Goal: Information Seeking & Learning: Compare options

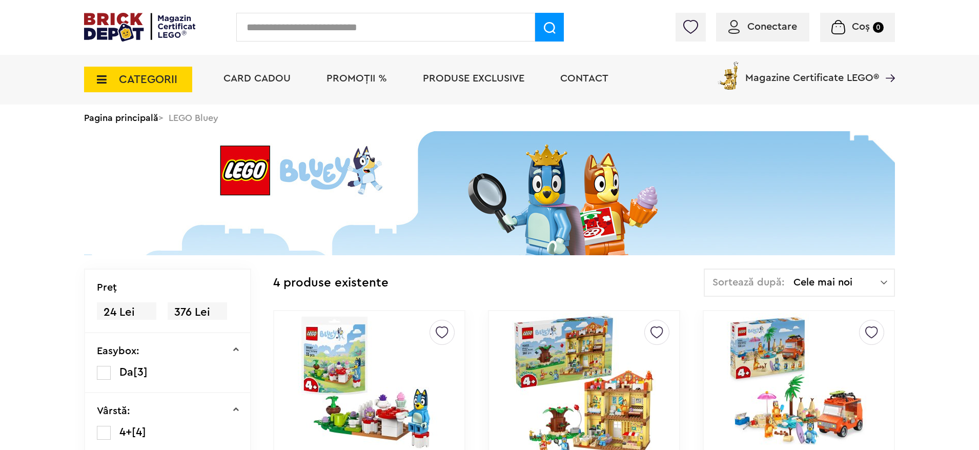
click at [164, 23] on img at bounding box center [139, 27] width 111 height 29
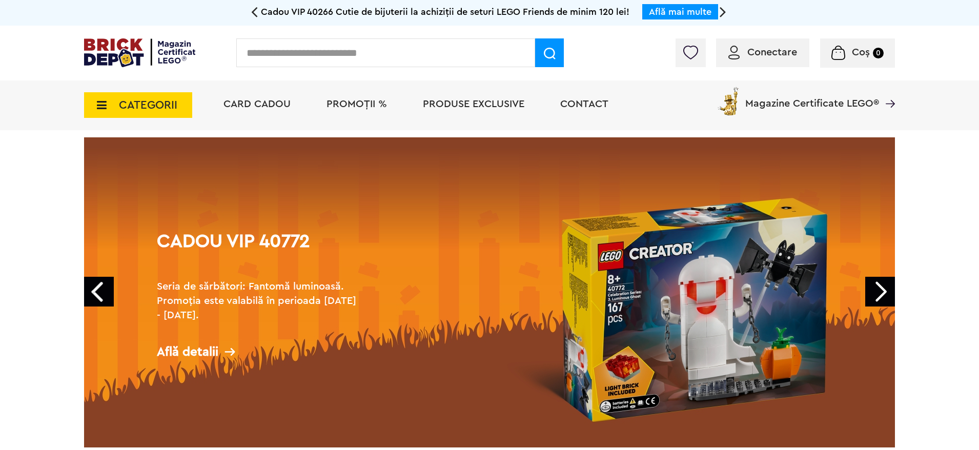
click at [881, 296] on link "Next" at bounding box center [880, 292] width 30 height 30
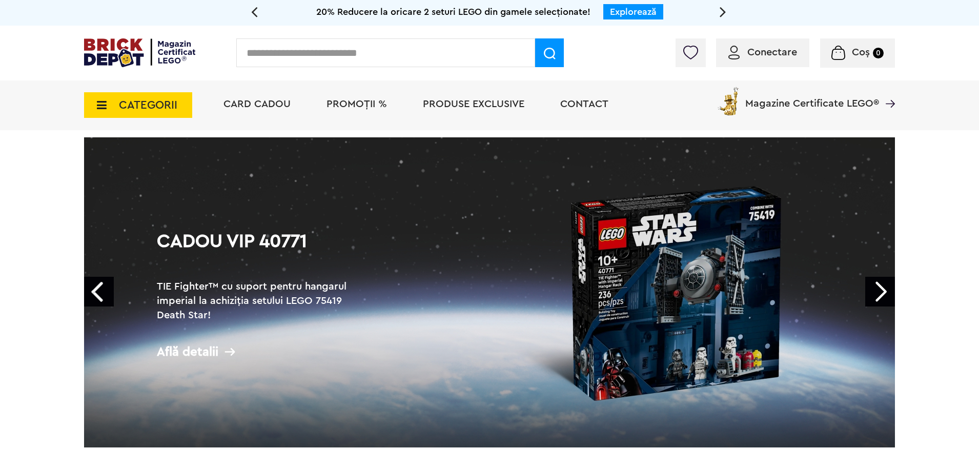
click at [881, 296] on link "Next" at bounding box center [880, 292] width 30 height 30
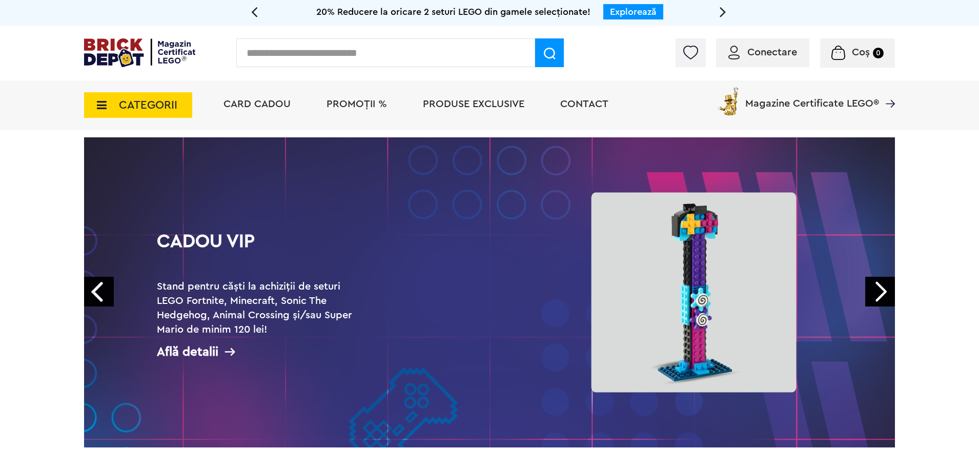
click at [881, 296] on link "Next" at bounding box center [880, 292] width 30 height 30
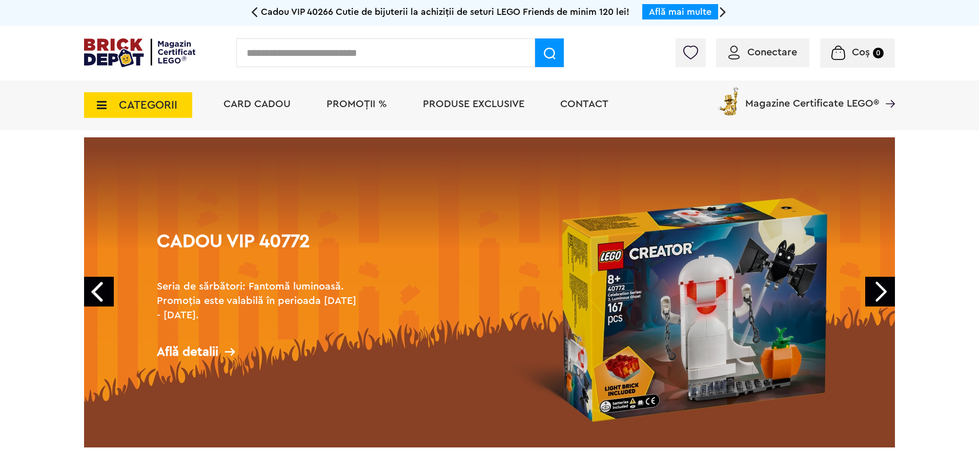
click at [462, 103] on span "Produse exclusive" at bounding box center [473, 104] width 101 height 10
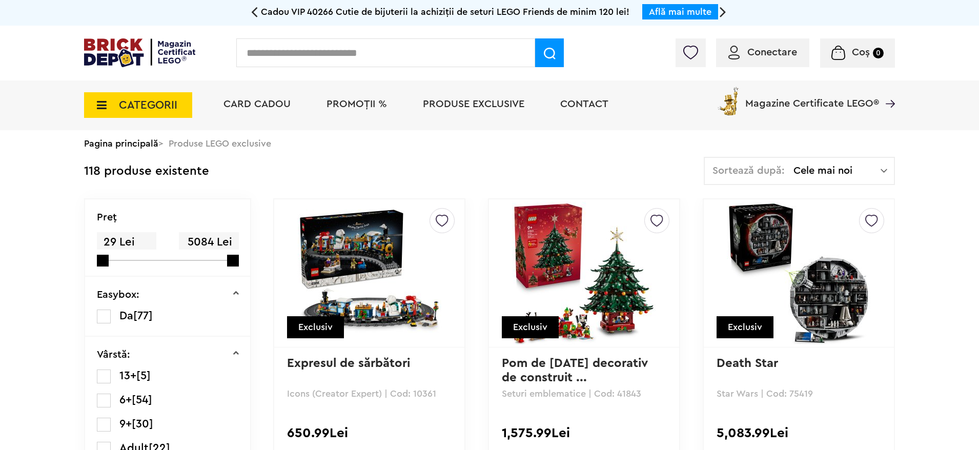
drag, startPoint x: 337, startPoint y: 262, endPoint x: 334, endPoint y: 258, distance: 5.4
click at [337, 262] on img at bounding box center [369, 272] width 143 height 143
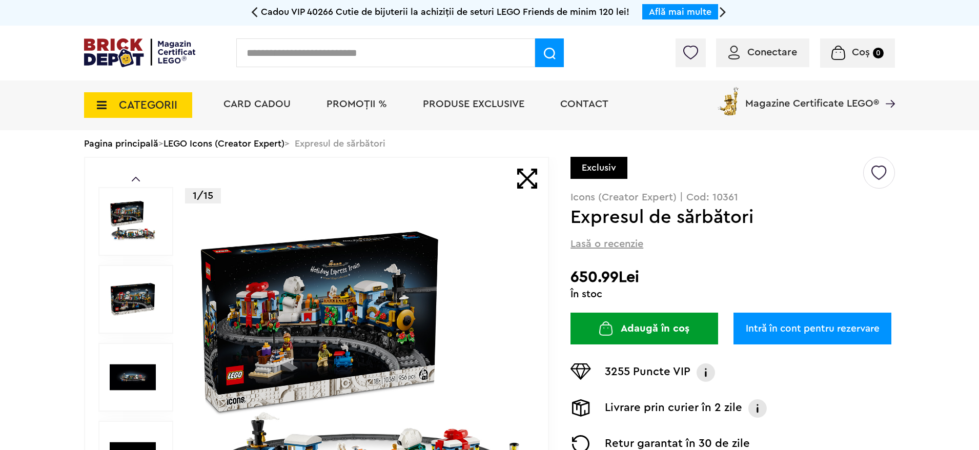
click at [341, 340] on img at bounding box center [361, 377] width 330 height 330
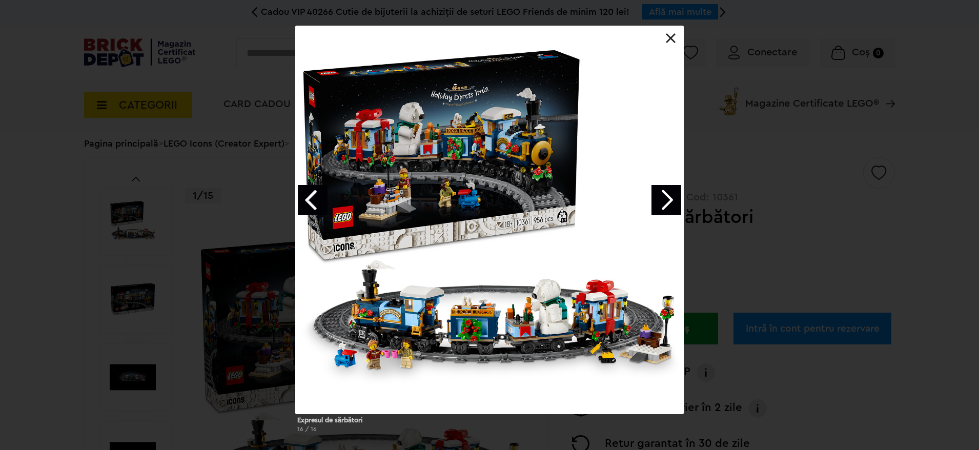
click at [669, 196] on link "Next image" at bounding box center [666, 200] width 30 height 30
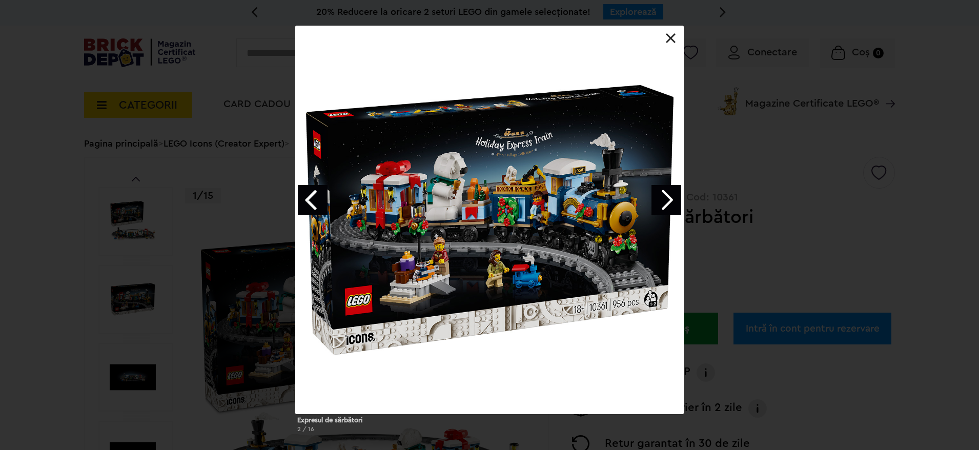
click at [900, 195] on div "Expresul de sărbători 2 / 16" at bounding box center [489, 233] width 979 height 415
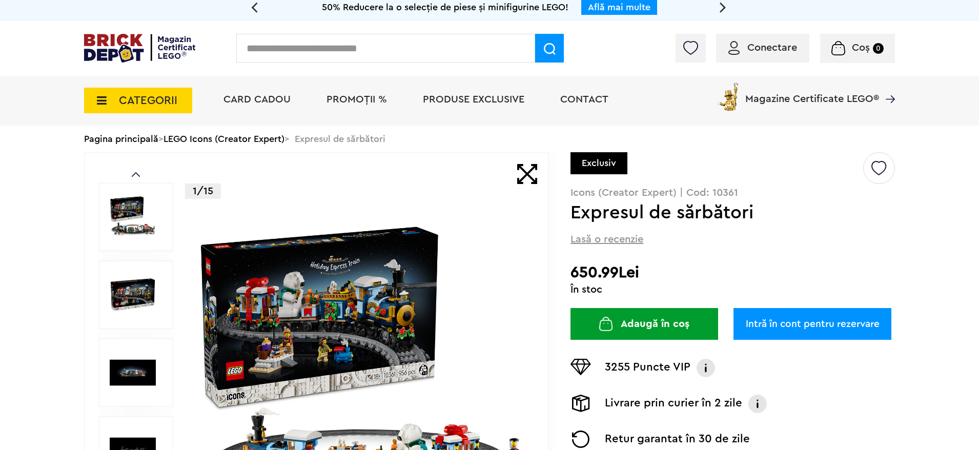
scroll to position [154, 0]
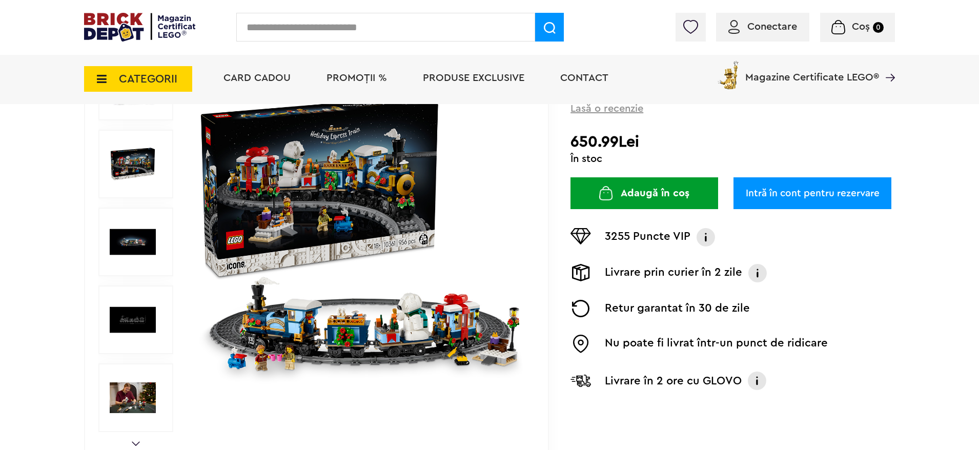
click at [357, 209] on img at bounding box center [361, 242] width 330 height 330
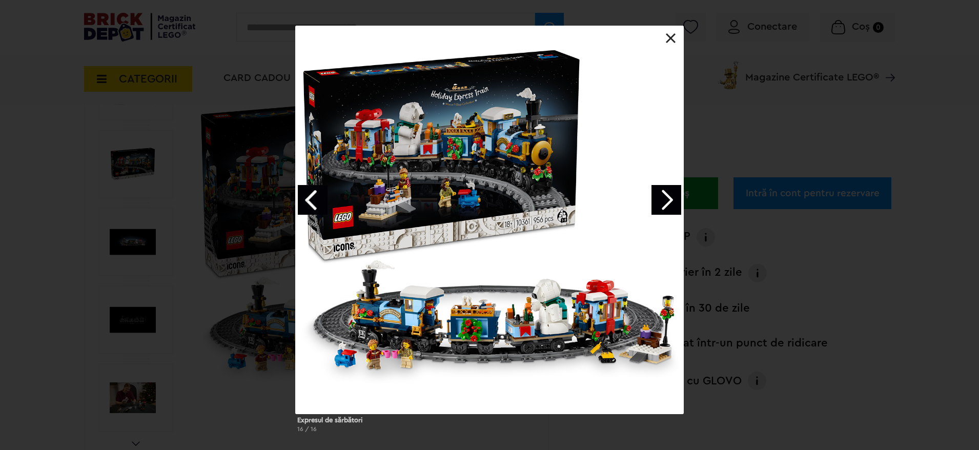
click at [659, 201] on link "Next image" at bounding box center [666, 200] width 30 height 30
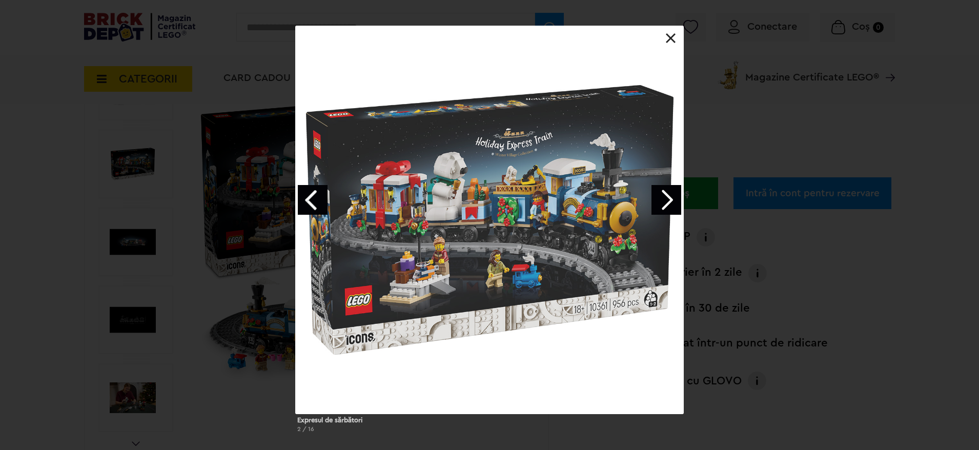
click at [661, 201] on link "Next image" at bounding box center [666, 200] width 30 height 30
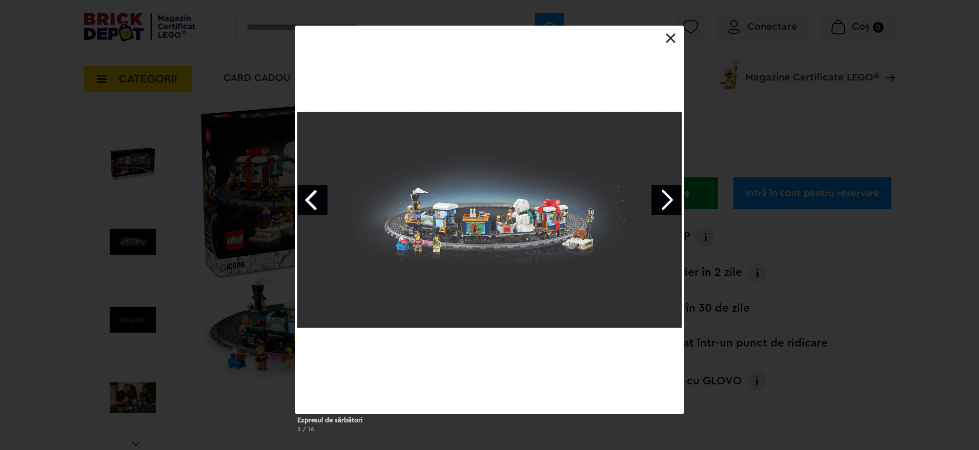
click at [662, 201] on link "Next image" at bounding box center [666, 200] width 30 height 30
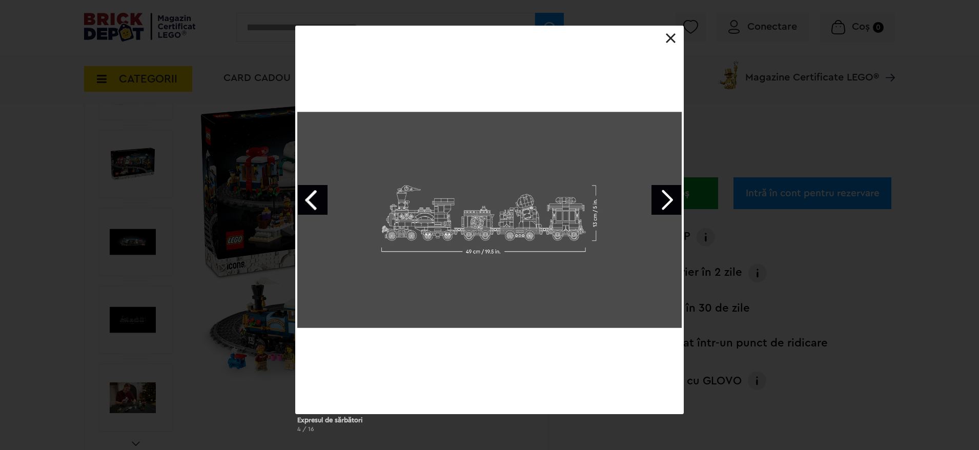
click at [662, 201] on link "Next image" at bounding box center [666, 200] width 30 height 30
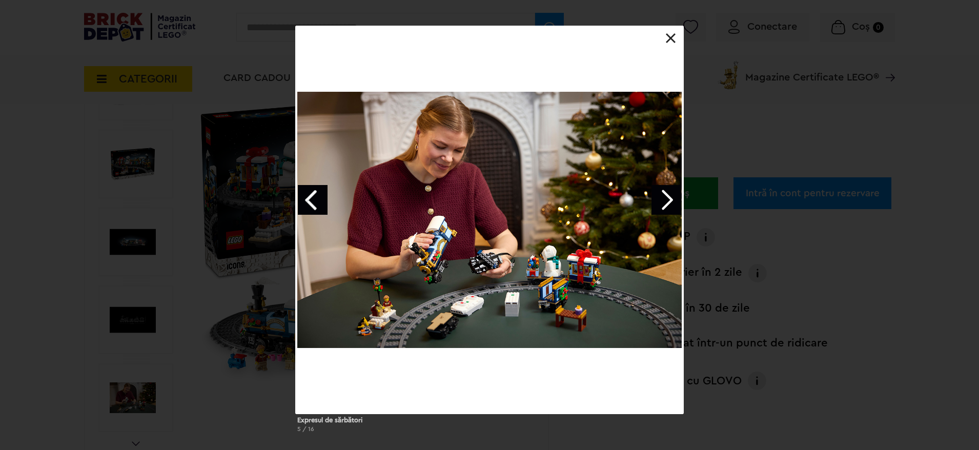
click at [662, 201] on link "Next image" at bounding box center [666, 200] width 30 height 30
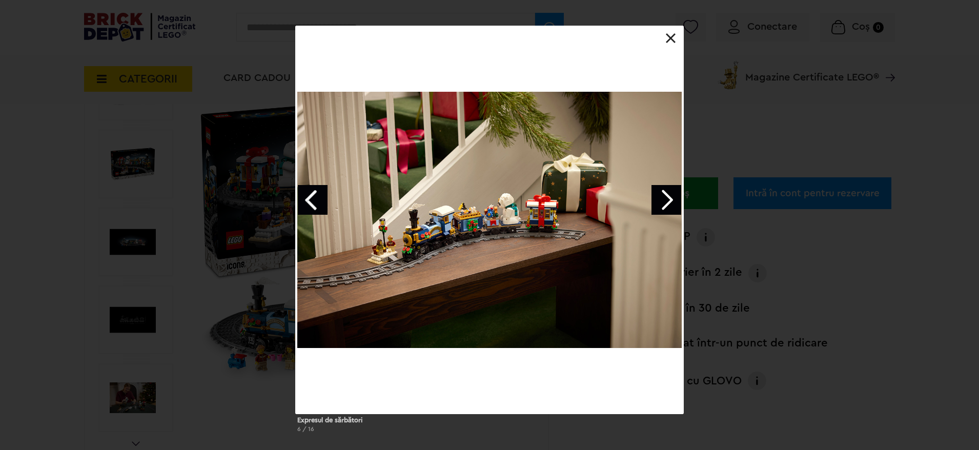
click at [662, 201] on link "Next image" at bounding box center [666, 200] width 30 height 30
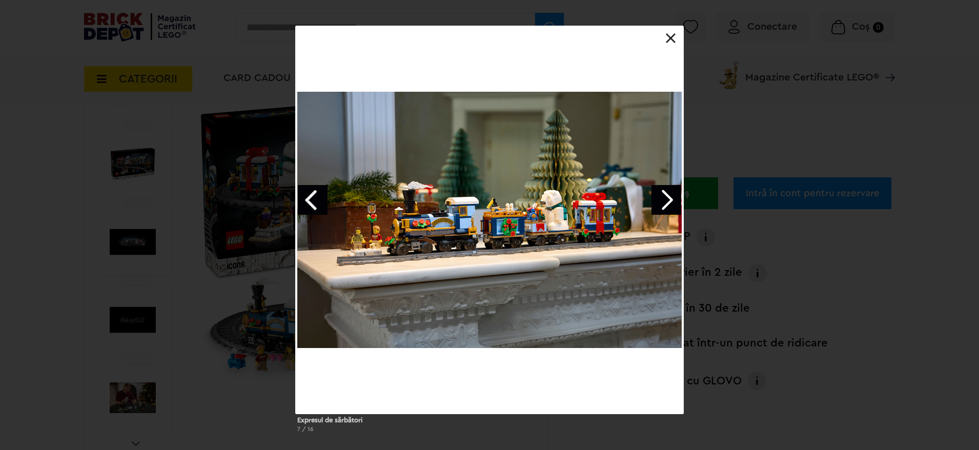
click at [662, 36] on div at bounding box center [489, 220] width 388 height 388
click at [671, 39] on link at bounding box center [670, 38] width 10 height 10
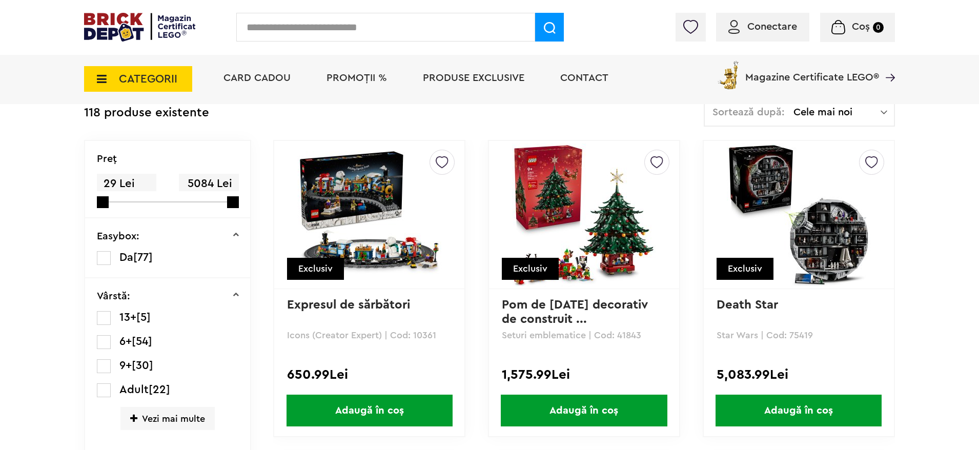
scroll to position [102, 0]
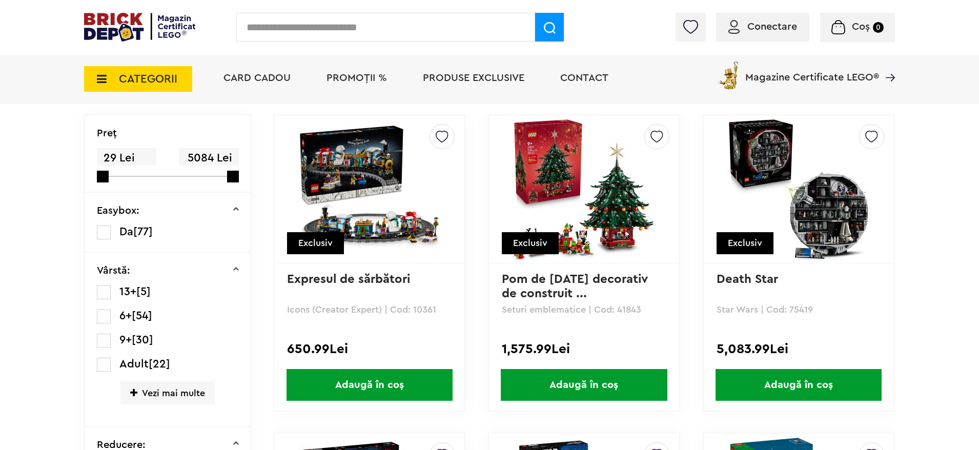
click at [599, 141] on img at bounding box center [583, 188] width 143 height 143
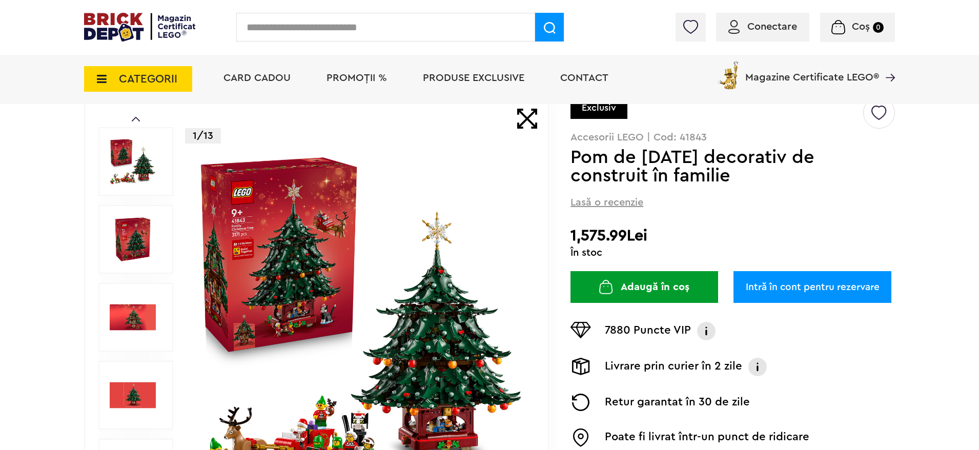
scroll to position [154, 0]
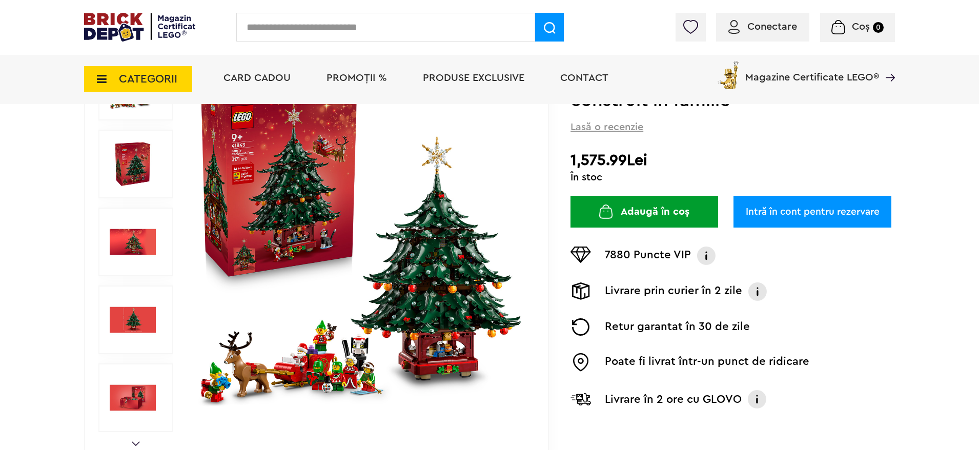
click at [255, 179] on img at bounding box center [361, 242] width 330 height 330
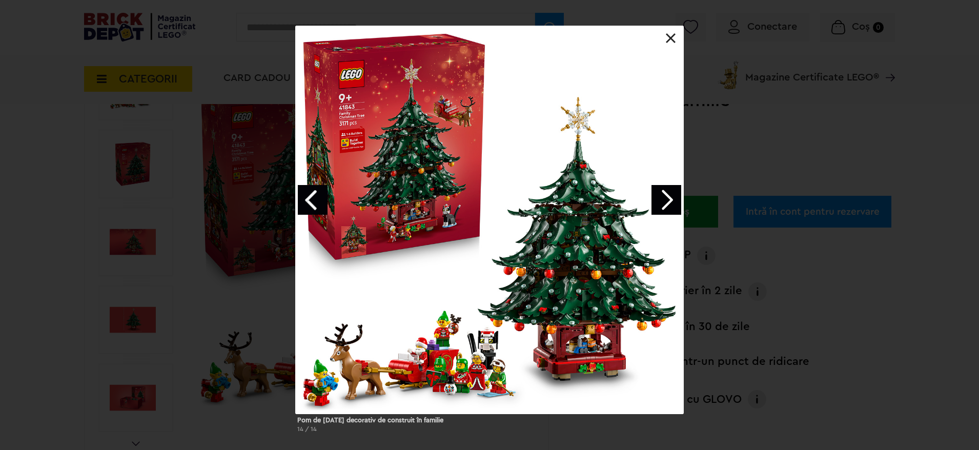
click at [667, 202] on link "Next image" at bounding box center [666, 200] width 30 height 30
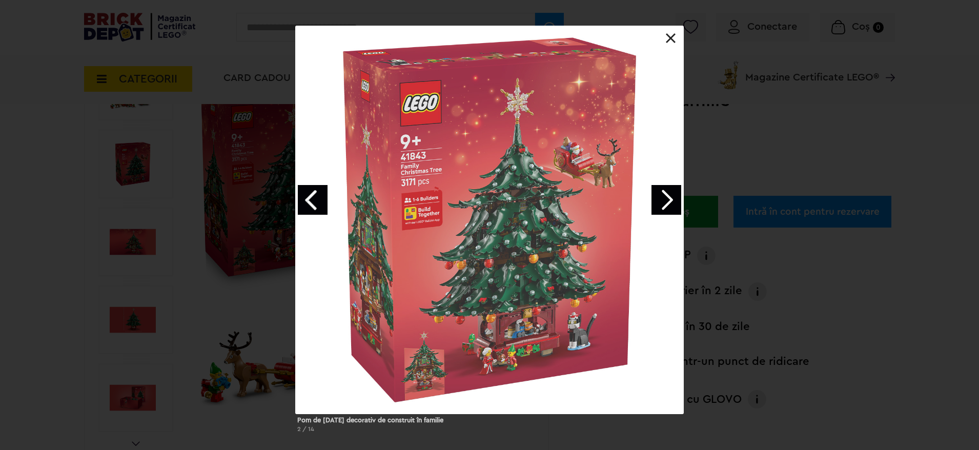
click at [667, 202] on link "Next image" at bounding box center [666, 200] width 30 height 30
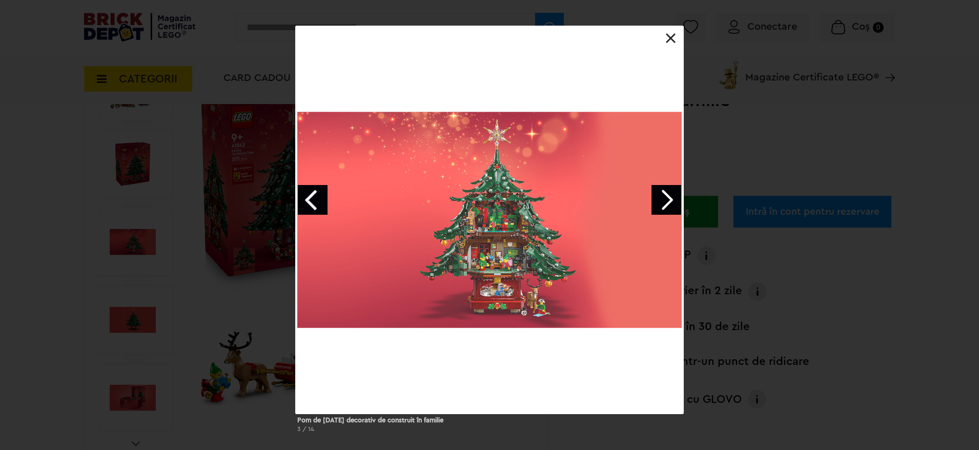
click at [667, 202] on link "Next image" at bounding box center [666, 200] width 30 height 30
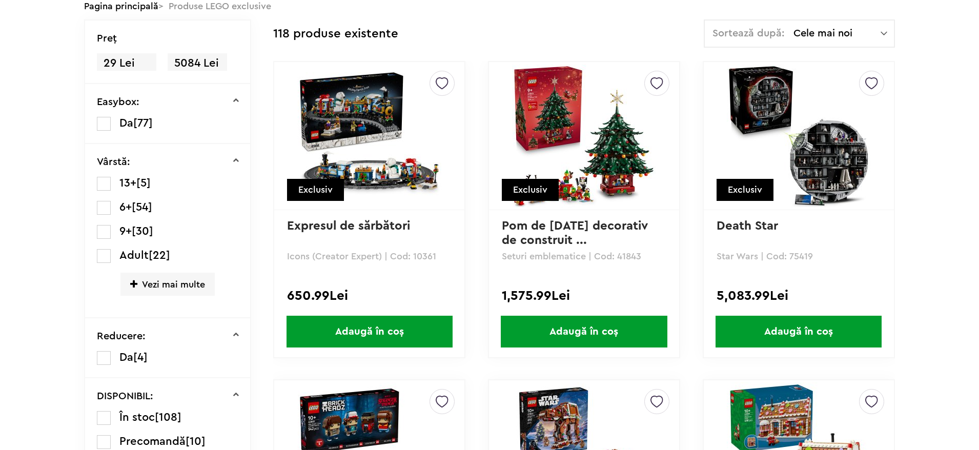
scroll to position [136, 0]
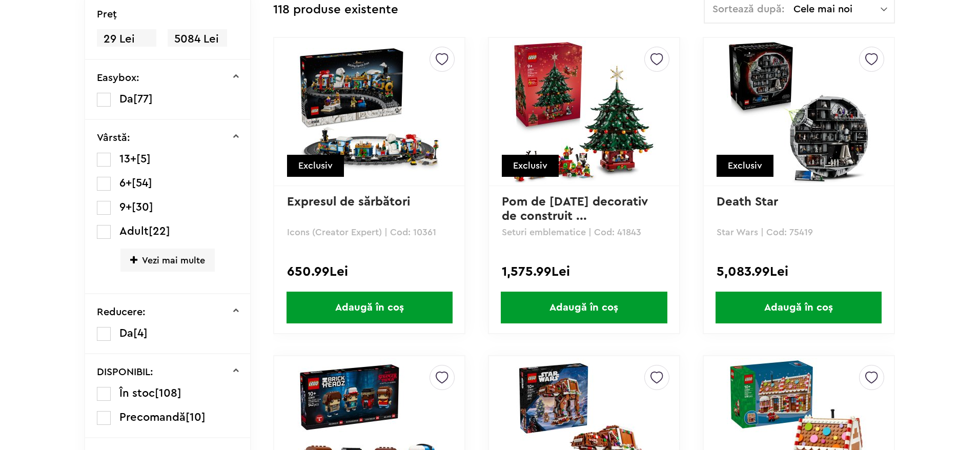
click at [827, 164] on img at bounding box center [797, 111] width 143 height 143
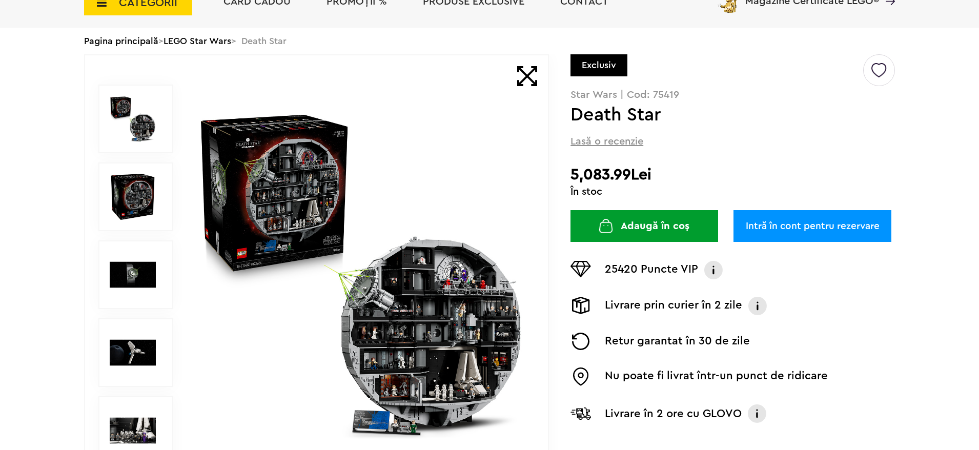
scroll to position [102, 0]
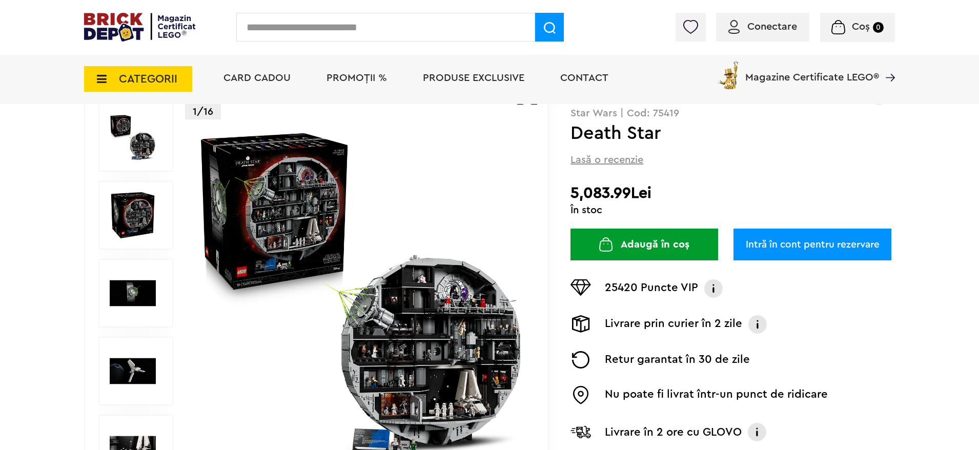
click at [437, 339] on img at bounding box center [361, 293] width 330 height 330
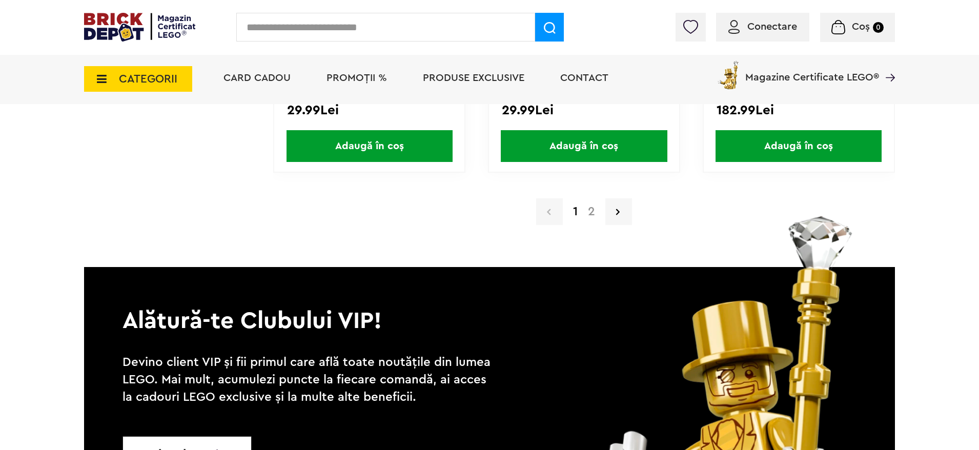
scroll to position [9962, 0]
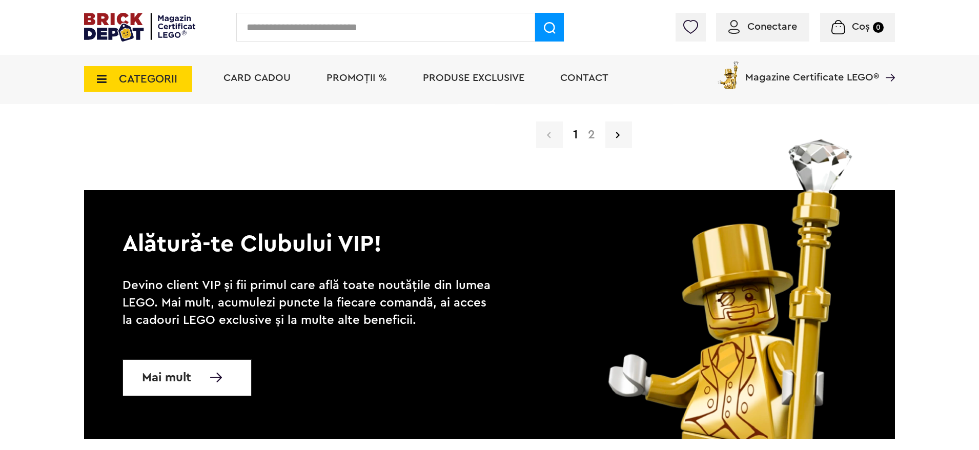
click at [584, 134] on link "2" at bounding box center [590, 135] width 17 height 12
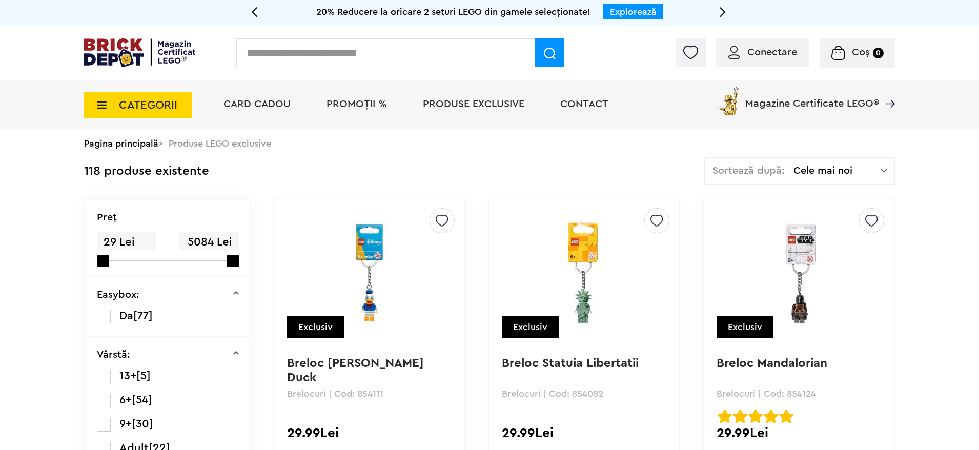
click at [130, 104] on span "CATEGORII" at bounding box center [148, 104] width 58 height 11
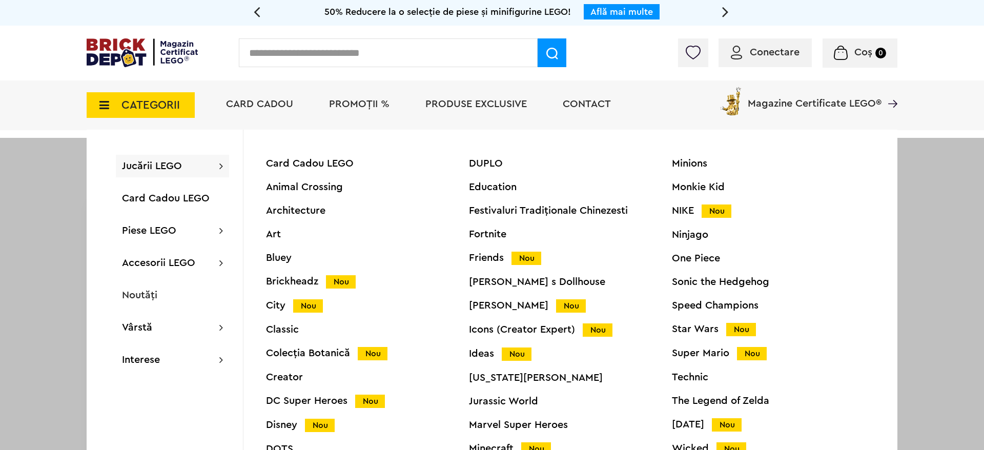
click at [486, 160] on div "DUPLO" at bounding box center [570, 163] width 203 height 10
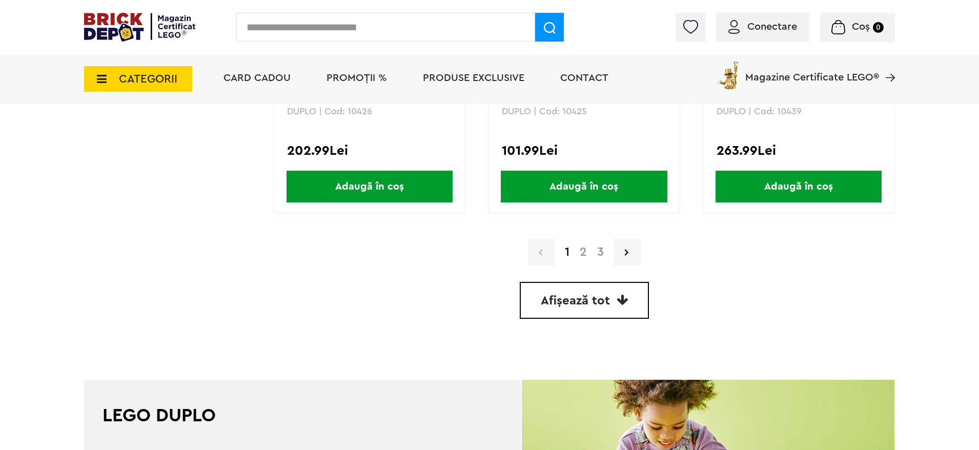
scroll to position [3099, 0]
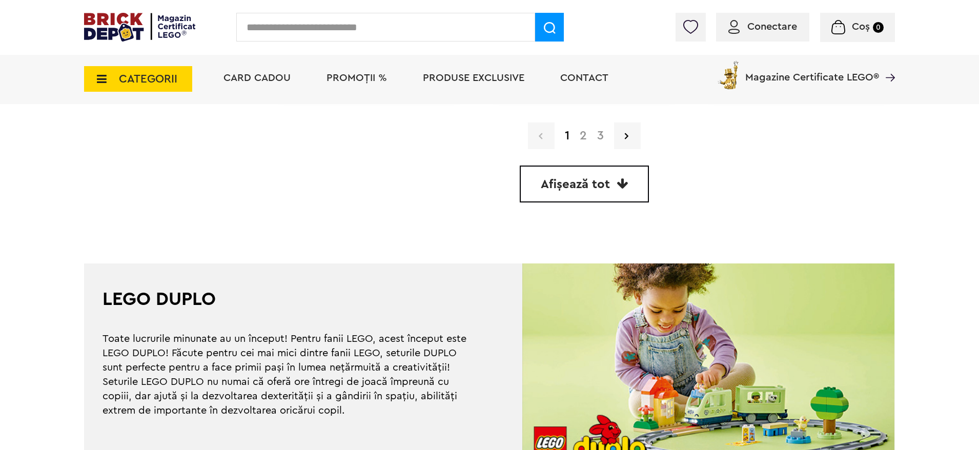
click at [586, 137] on link "2" at bounding box center [582, 136] width 17 height 12
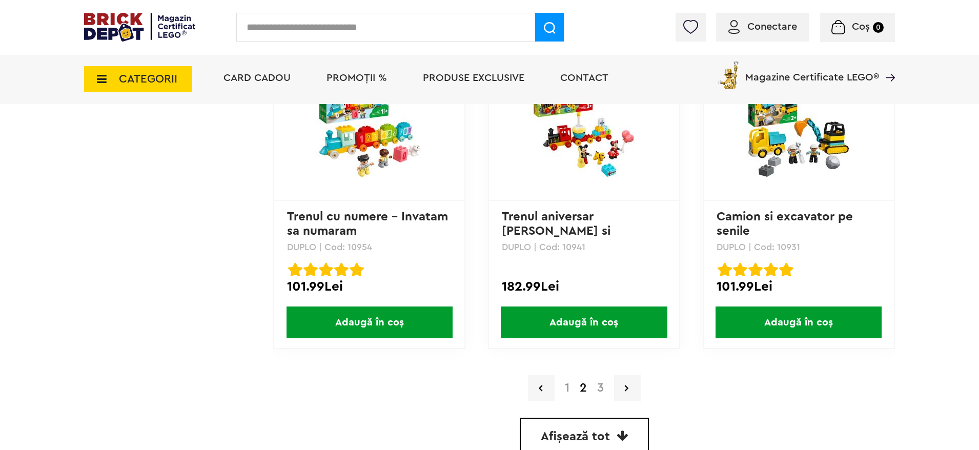
scroll to position [3023, 0]
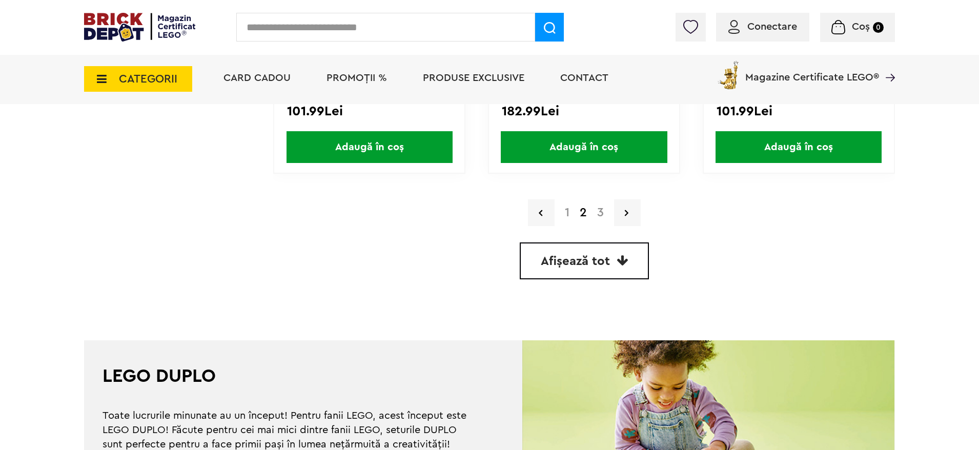
click at [605, 216] on link "3" at bounding box center [600, 212] width 17 height 12
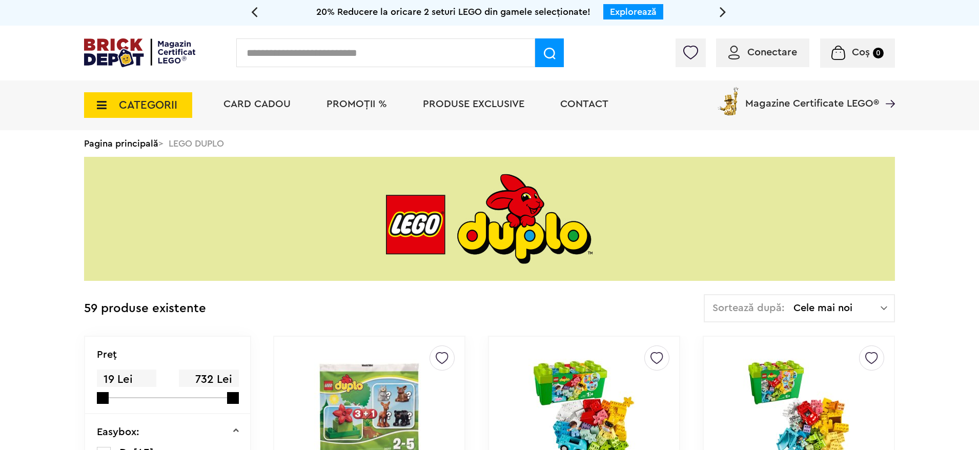
click at [120, 100] on span "CATEGORII" at bounding box center [148, 104] width 58 height 11
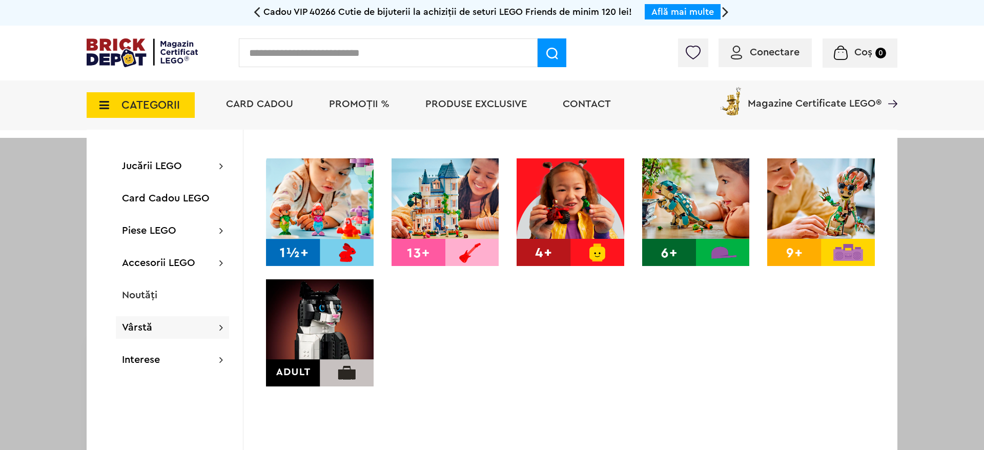
click at [584, 203] on img at bounding box center [570, 212] width 108 height 108
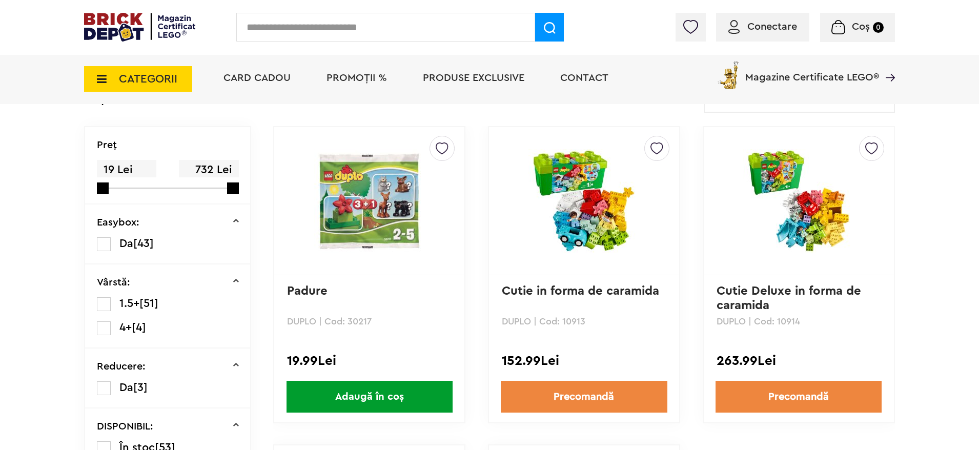
scroll to position [231, 0]
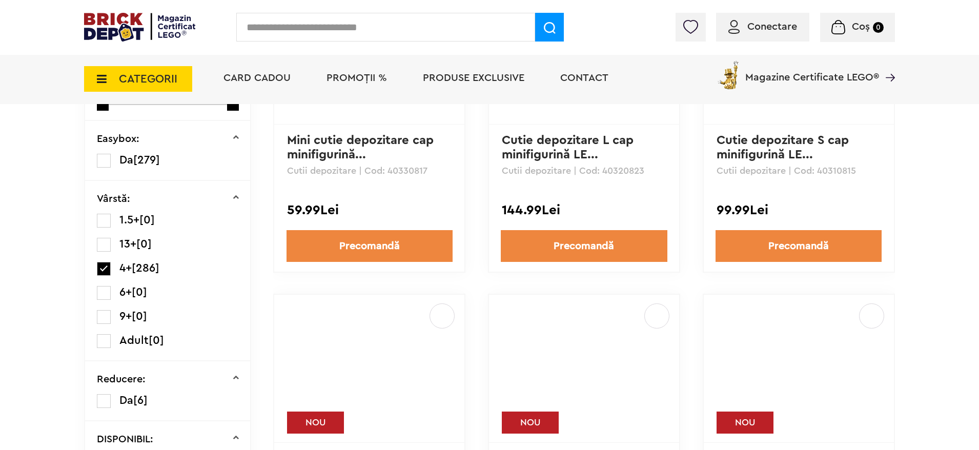
scroll to position [384, 0]
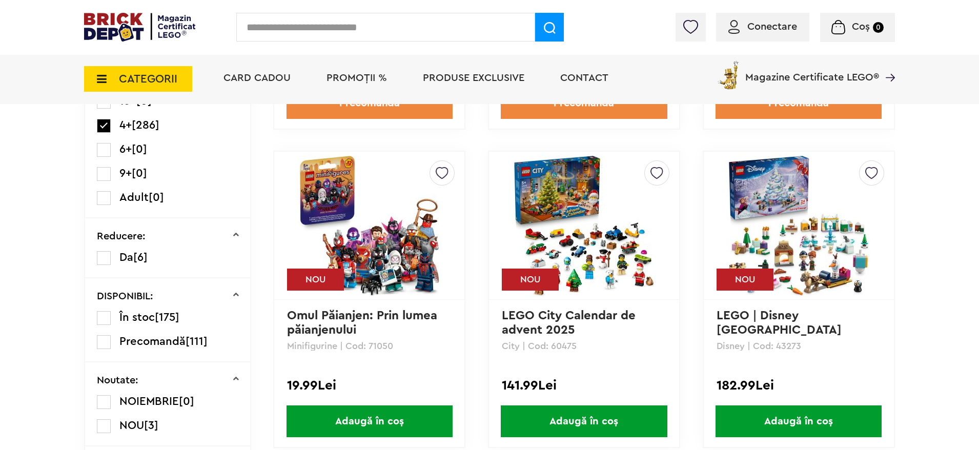
drag, startPoint x: 383, startPoint y: 234, endPoint x: 944, endPoint y: 213, distance: 561.9
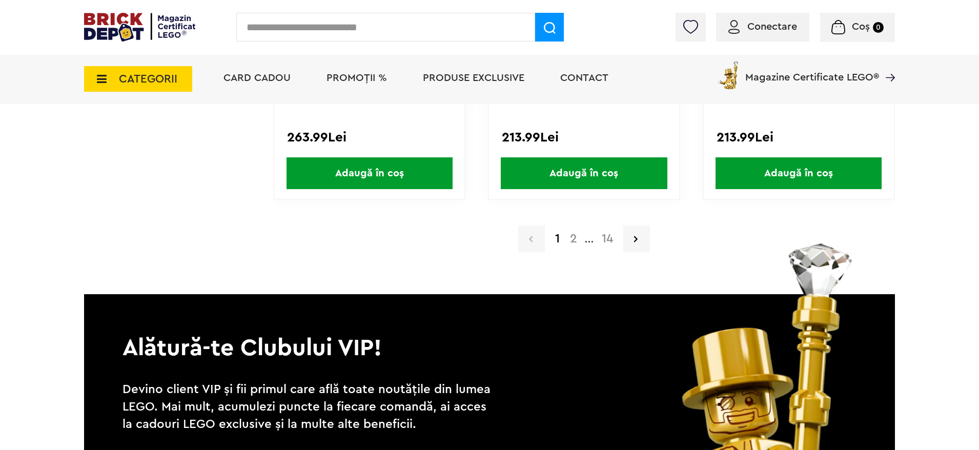
scroll to position [2229, 0]
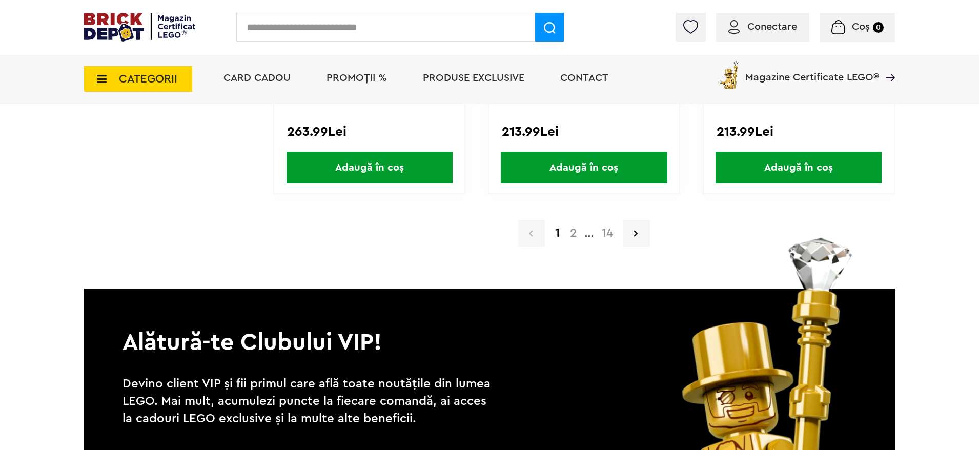
click at [580, 237] on a=4%2B&order=1&page=2"] "2" at bounding box center [573, 233] width 17 height 12
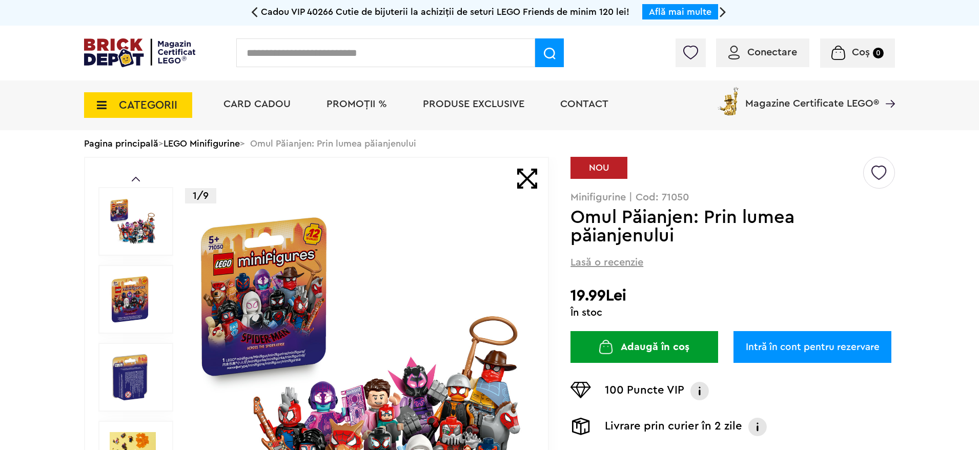
click at [138, 233] on img at bounding box center [133, 221] width 46 height 46
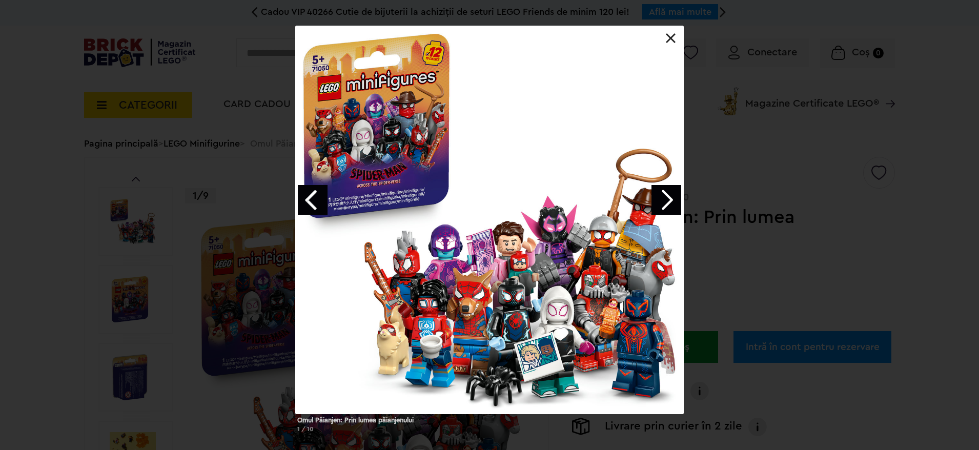
click at [663, 206] on link "Next image" at bounding box center [666, 200] width 30 height 30
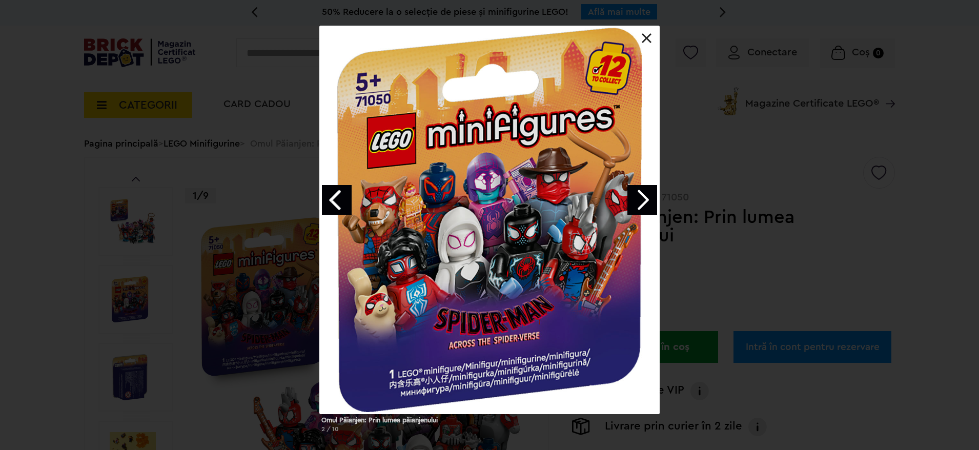
click at [663, 206] on div "Omul Păianjen: Prin lumea păianjenului 2 / 10" at bounding box center [489, 233] width 979 height 415
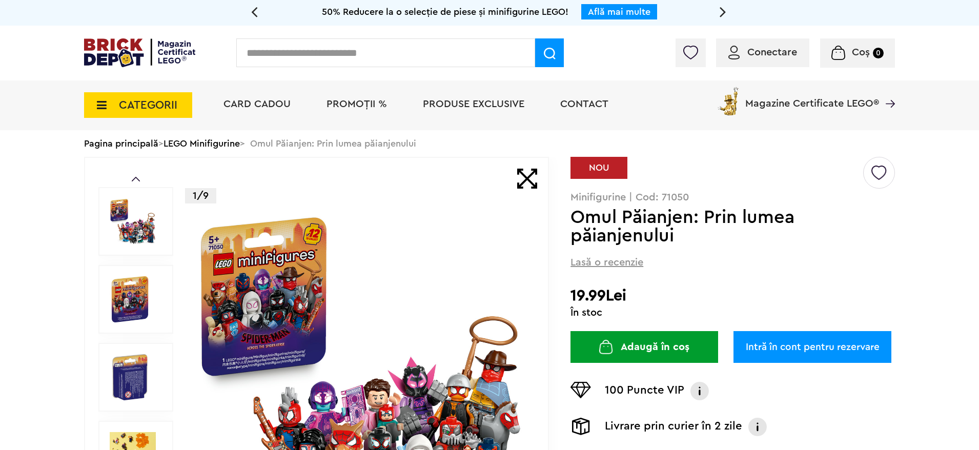
click at [280, 328] on img at bounding box center [361, 377] width 330 height 330
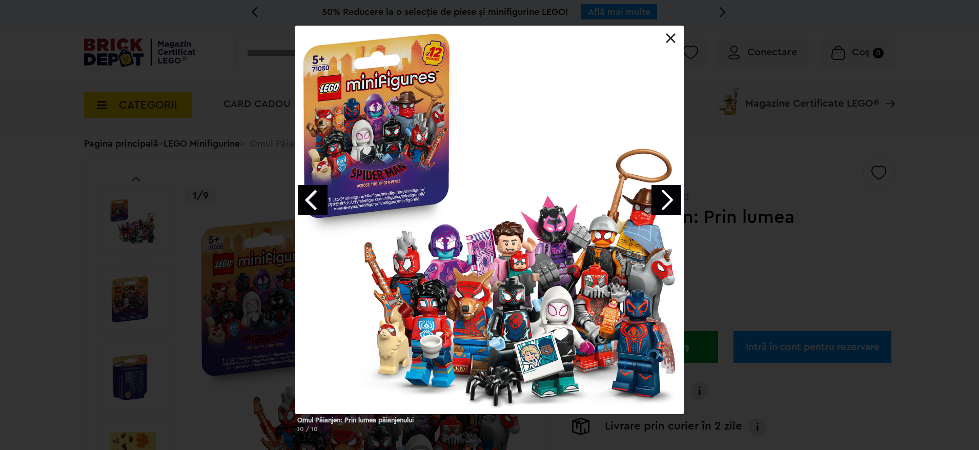
click at [660, 207] on link "Next image" at bounding box center [666, 200] width 30 height 30
click at [658, 212] on link "Next image" at bounding box center [666, 200] width 30 height 30
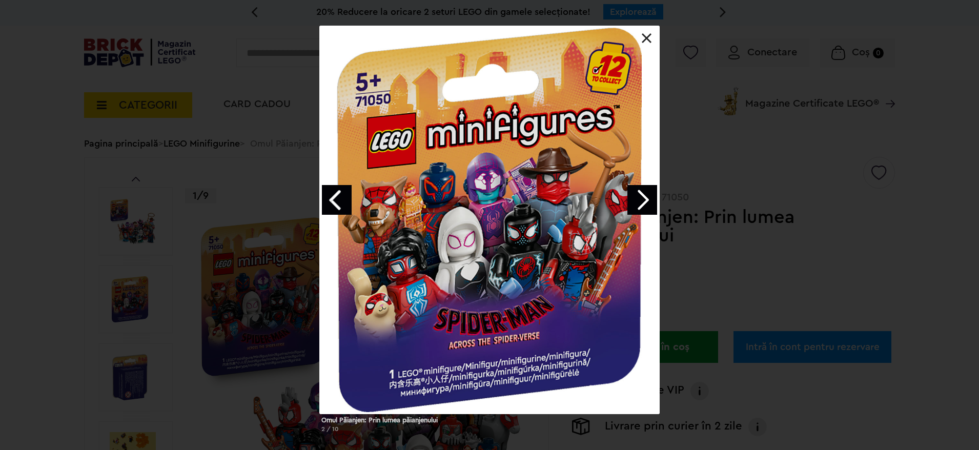
click at [644, 211] on link "Next image" at bounding box center [642, 200] width 30 height 30
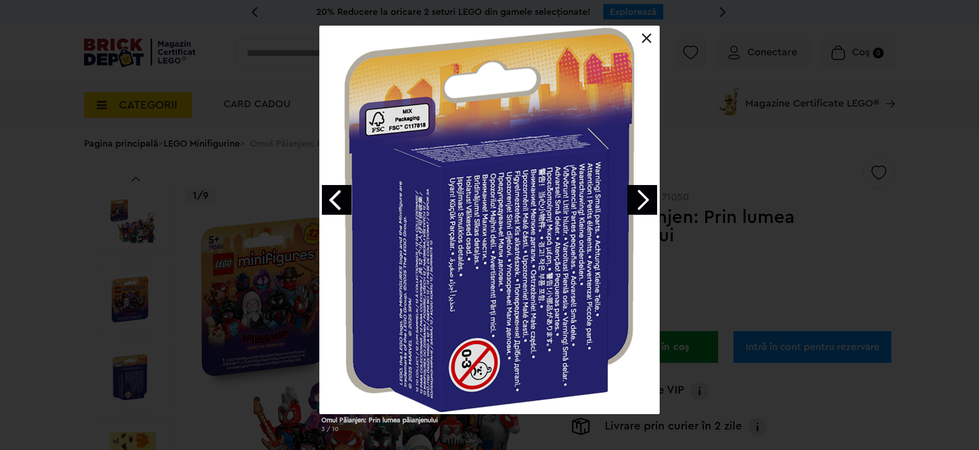
click at [642, 209] on link "Next image" at bounding box center [642, 200] width 30 height 30
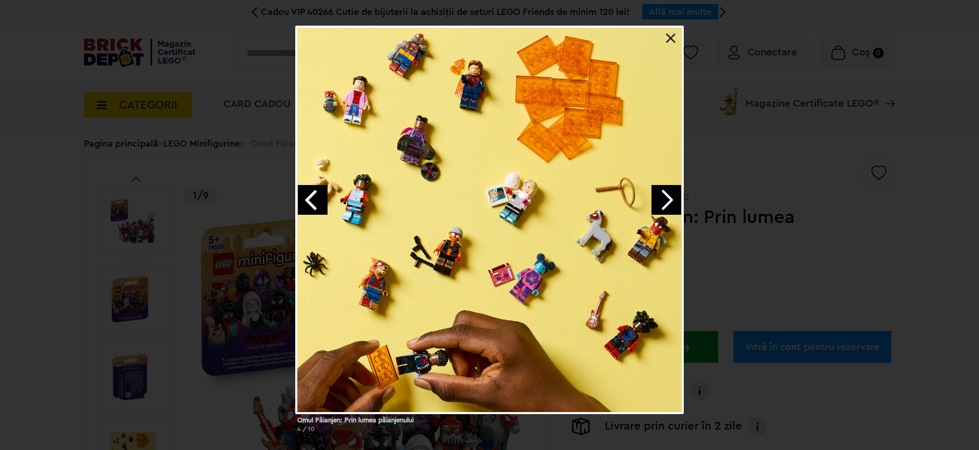
click at [642, 207] on div at bounding box center [489, 220] width 388 height 388
click at [654, 202] on link "Next image" at bounding box center [666, 200] width 30 height 30
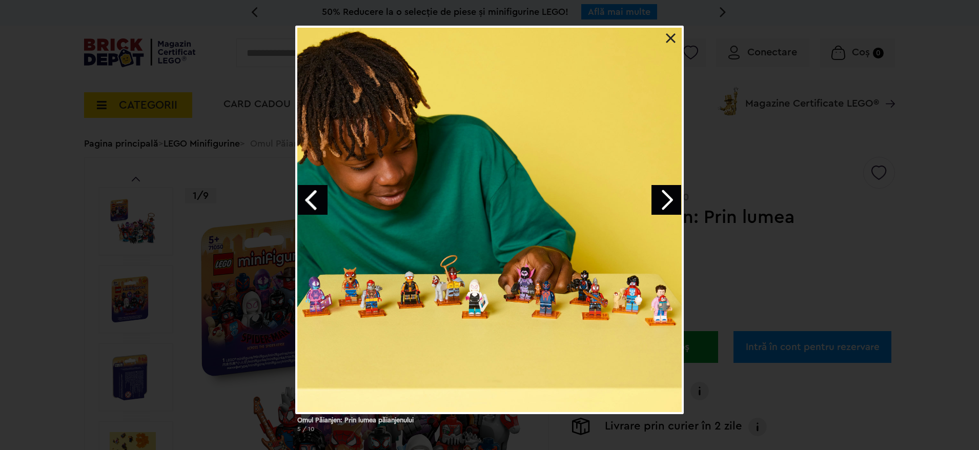
click at [672, 205] on link "Next image" at bounding box center [666, 200] width 30 height 30
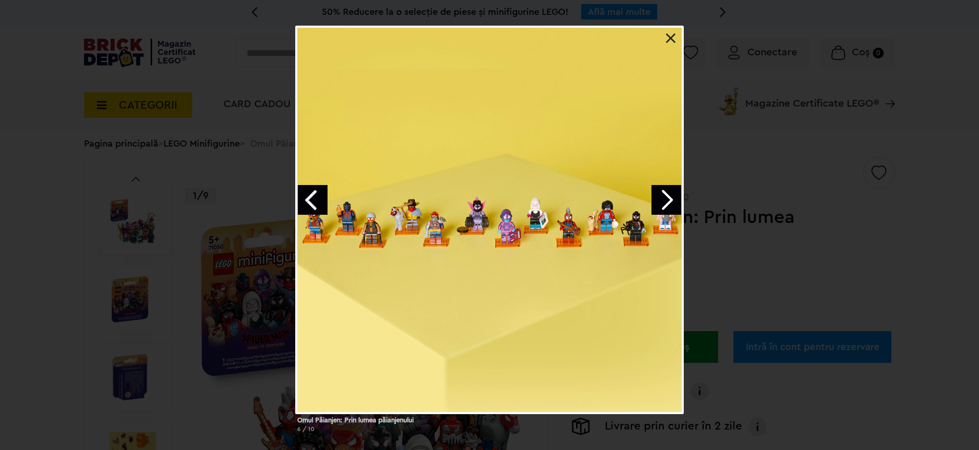
click at [672, 205] on link "Next image" at bounding box center [666, 200] width 30 height 30
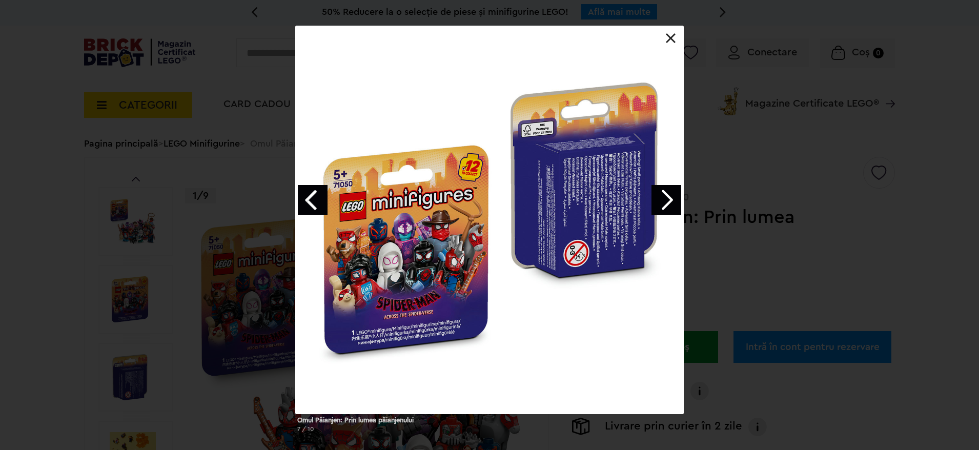
click at [672, 205] on link "Next image" at bounding box center [666, 200] width 30 height 30
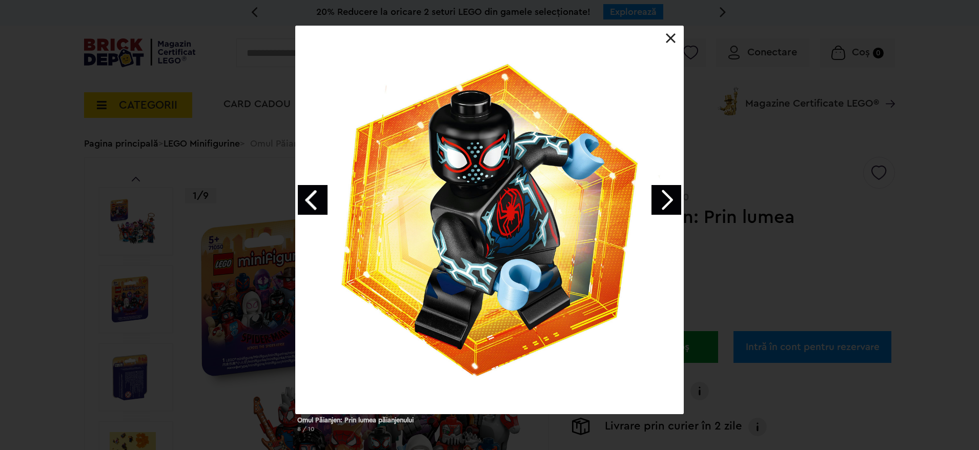
click at [674, 202] on link "Next image" at bounding box center [666, 200] width 30 height 30
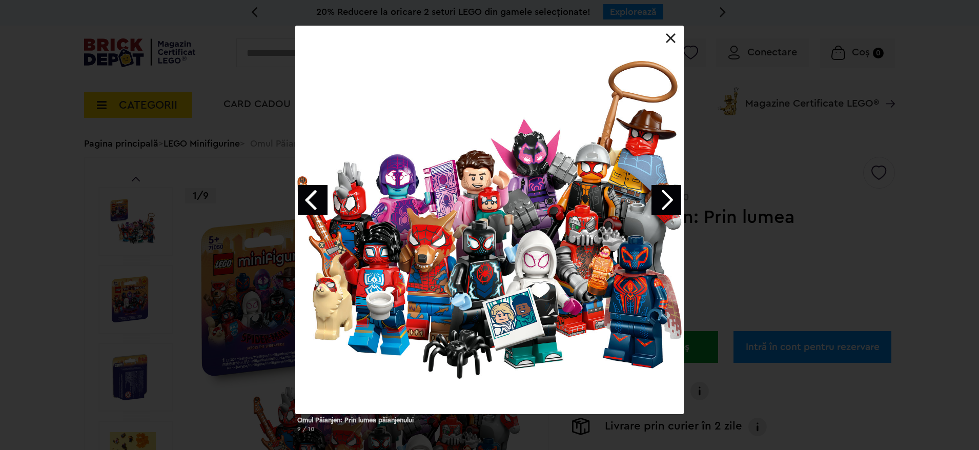
click at [674, 202] on link "Next image" at bounding box center [666, 200] width 30 height 30
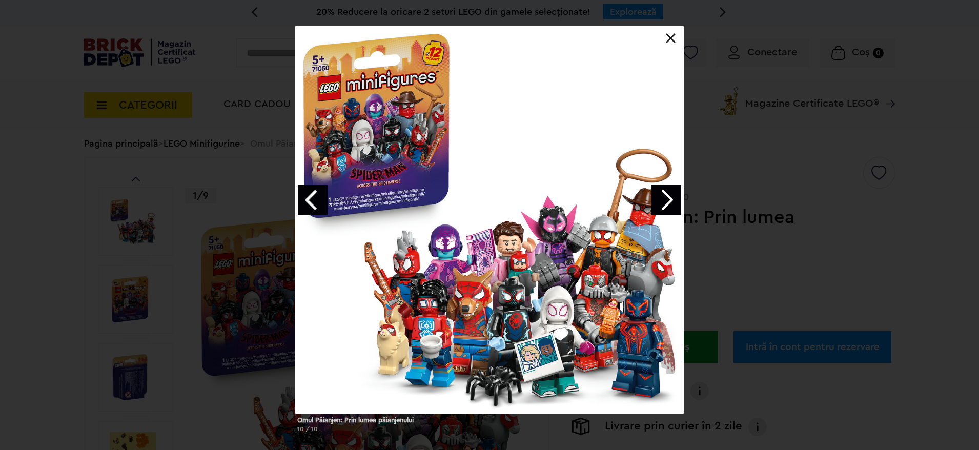
click at [664, 38] on div at bounding box center [489, 220] width 388 height 388
click at [671, 34] on link at bounding box center [670, 38] width 10 height 10
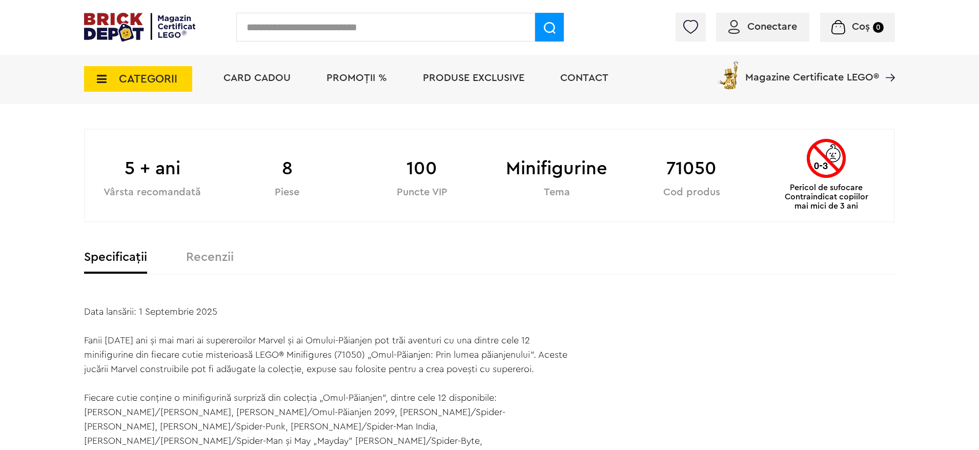
scroll to position [615, 0]
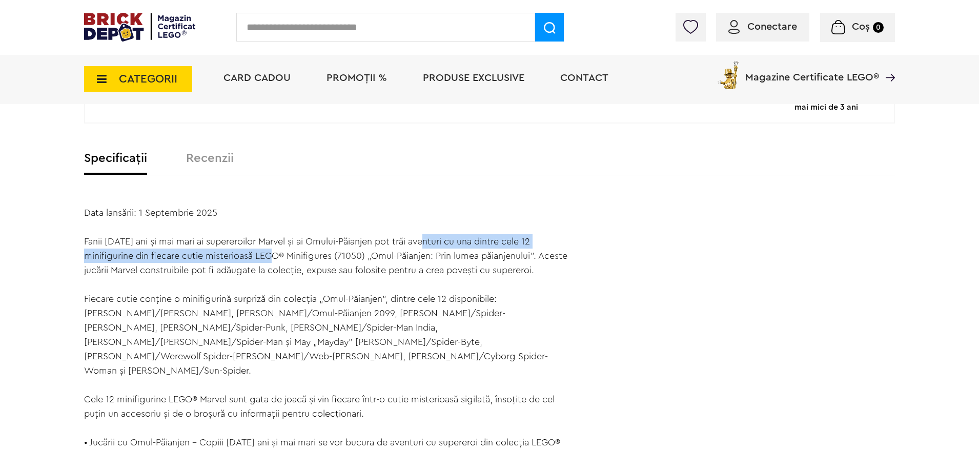
drag, startPoint x: 281, startPoint y: 249, endPoint x: 423, endPoint y: 263, distance: 142.6
click at [425, 244] on p "Fanii de 5 ani și mai mari ai supereroilor Marvel și ai Omului-Păianjen pot tră…" at bounding box center [327, 421] width 486 height 402
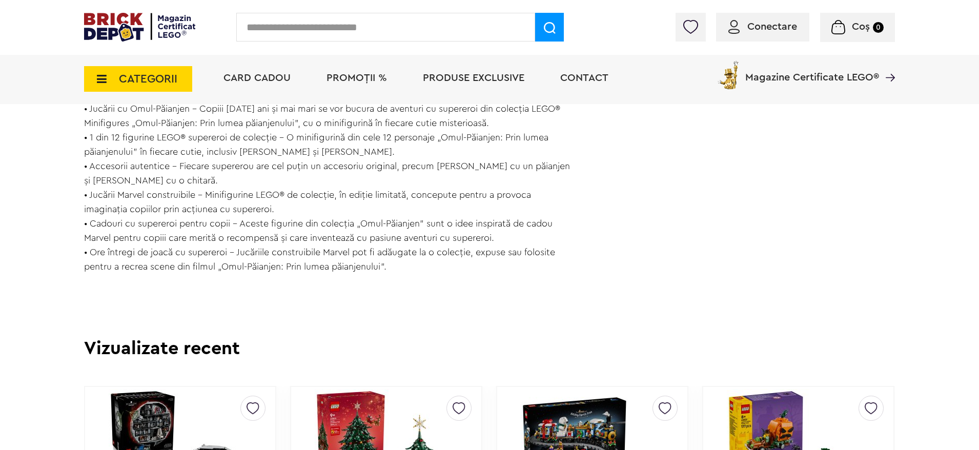
scroll to position [922, 0]
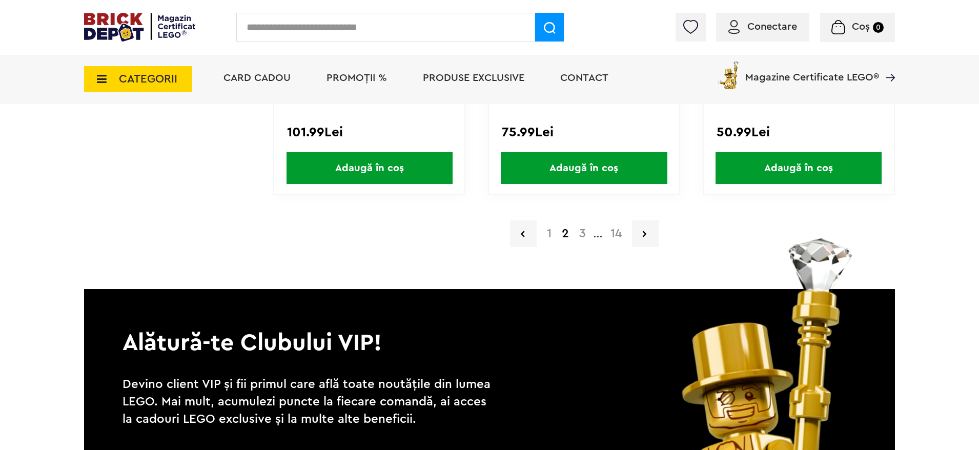
scroll to position [2229, 0]
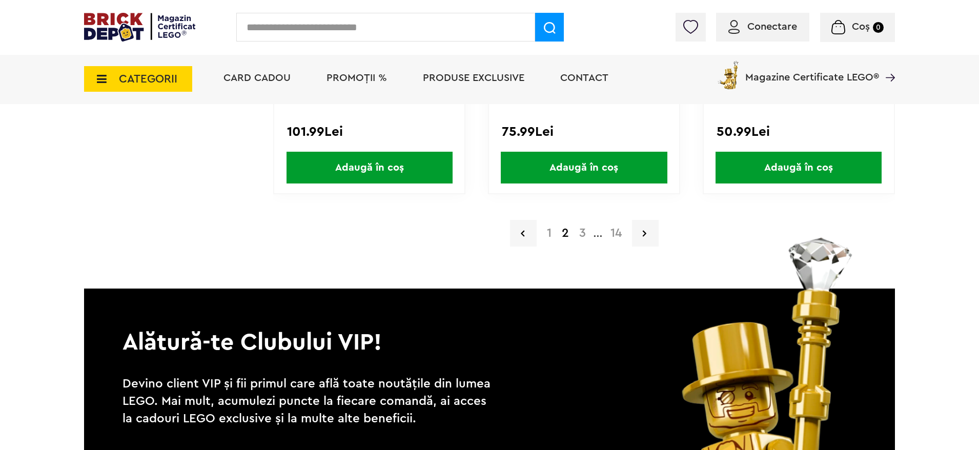
click at [582, 234] on a=4%2B&order=1&page=3"] "3" at bounding box center [582, 233] width 17 height 12
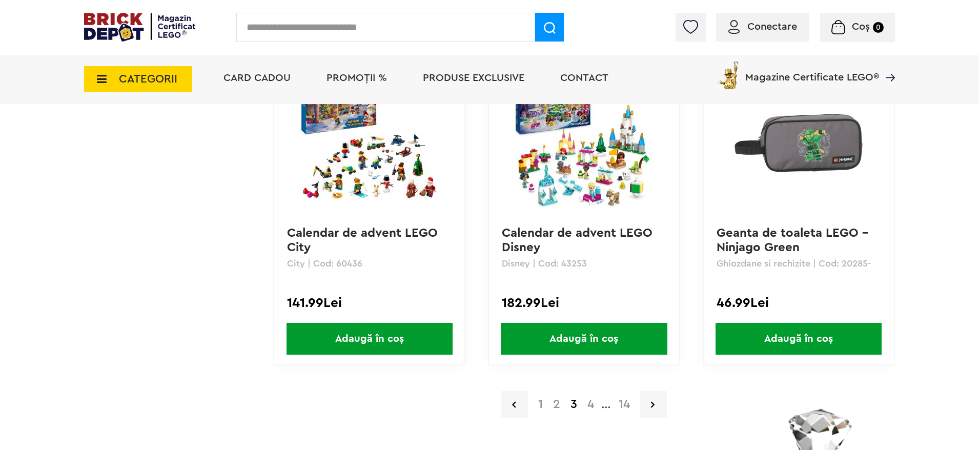
scroll to position [2229, 0]
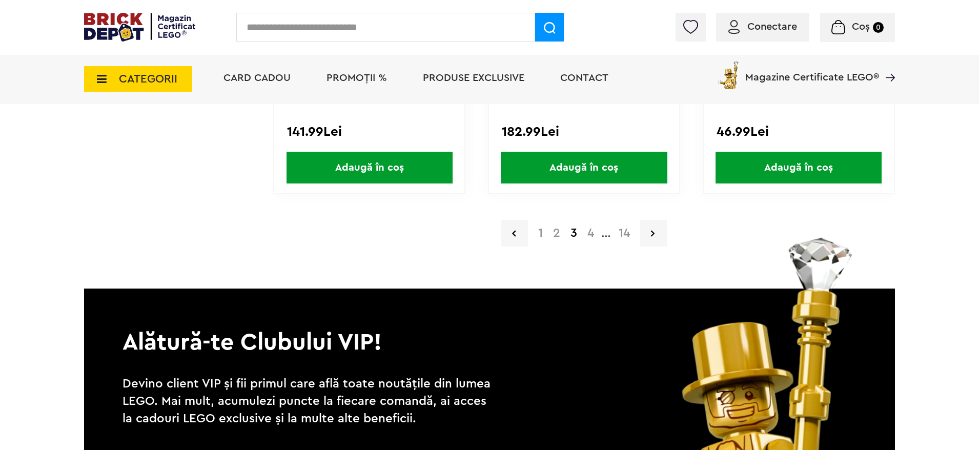
click at [584, 232] on a=4%2B&order=1&page=4"] "4" at bounding box center [590, 233] width 17 height 12
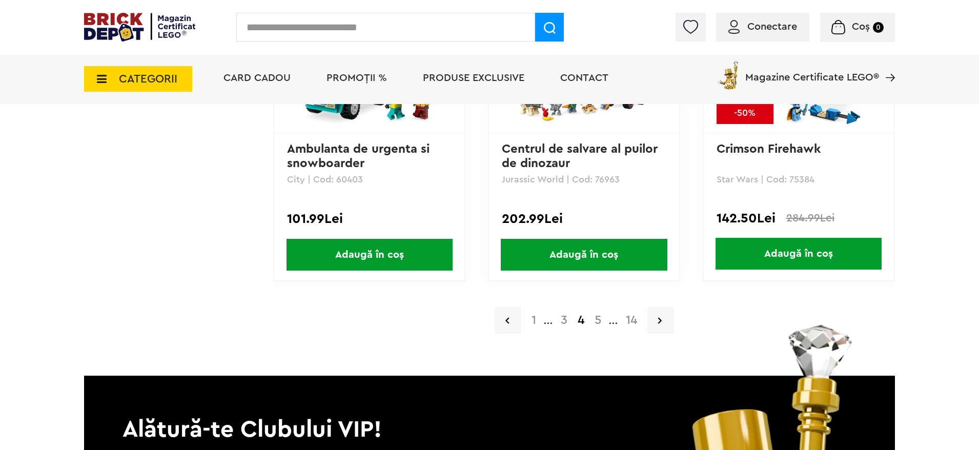
scroll to position [2229, 0]
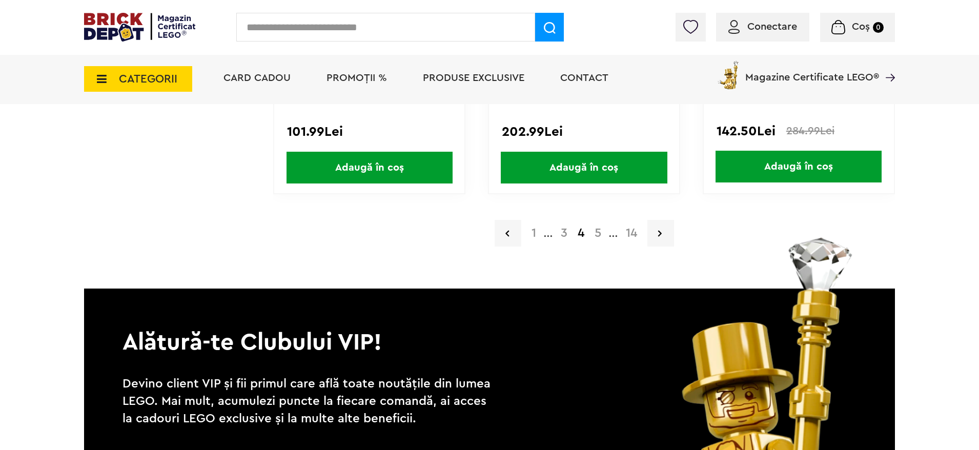
click at [599, 234] on a=4%2B&order=1&page=5"] "5" at bounding box center [597, 233] width 17 height 12
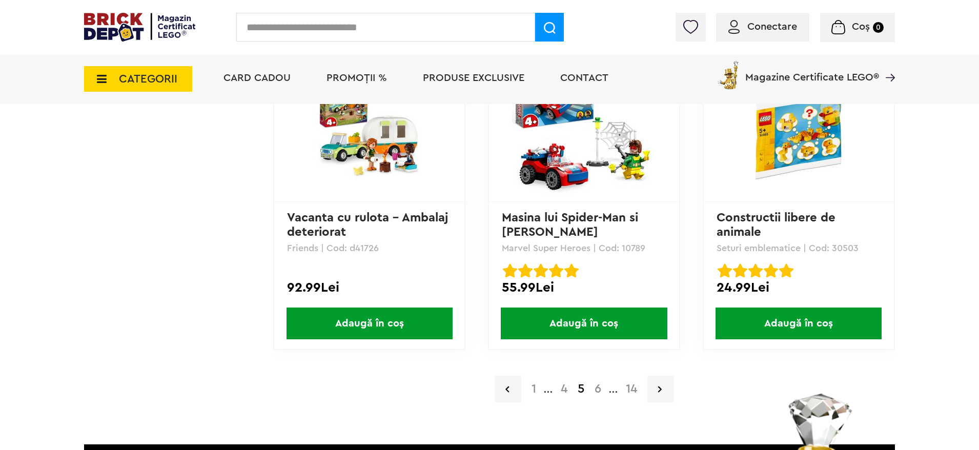
scroll to position [2229, 0]
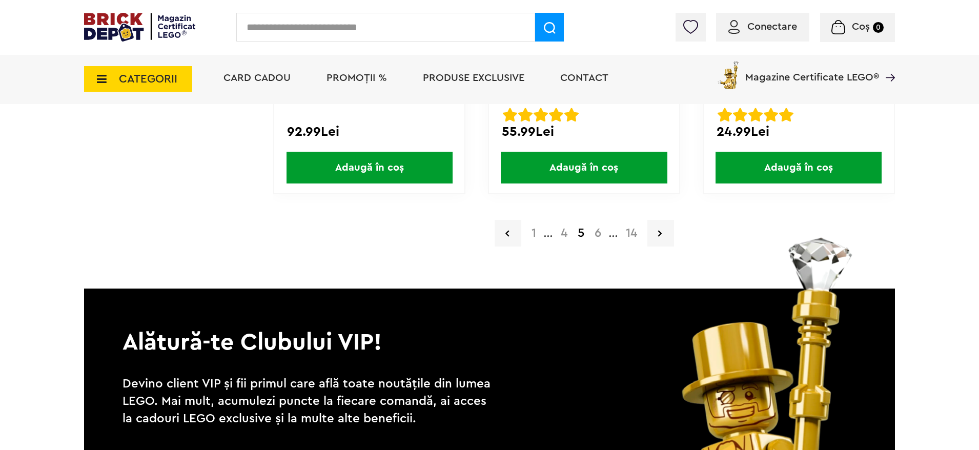
click at [594, 233] on a=4%2B&order=1&page=6"] "6" at bounding box center [597, 233] width 17 height 12
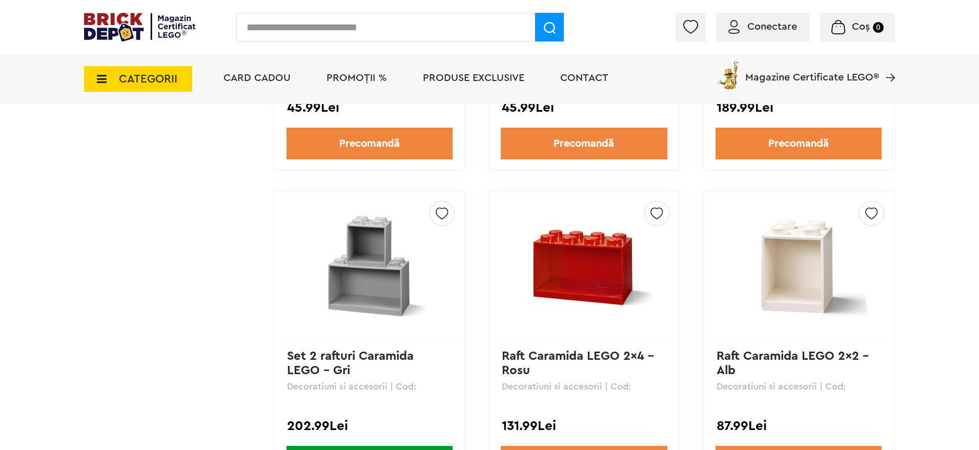
scroll to position [2229, 0]
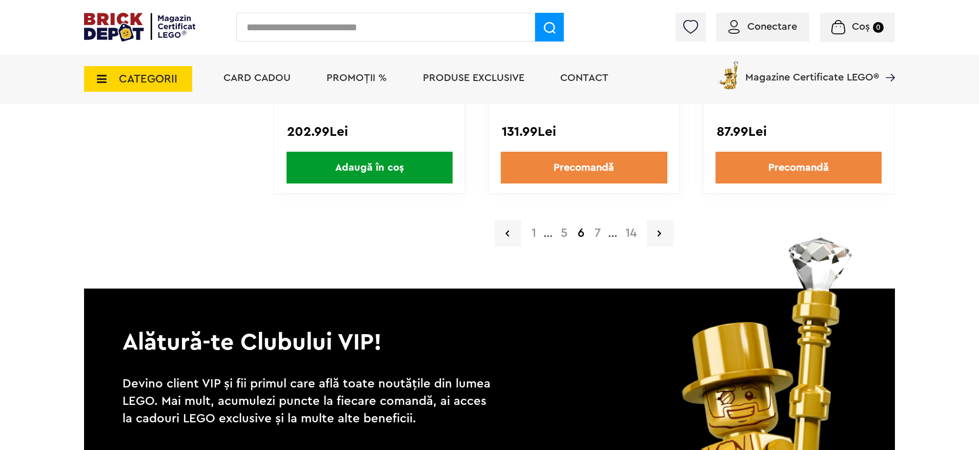
click at [599, 231] on a=4%2B&order=1&page=7"] "7" at bounding box center [597, 233] width 16 height 12
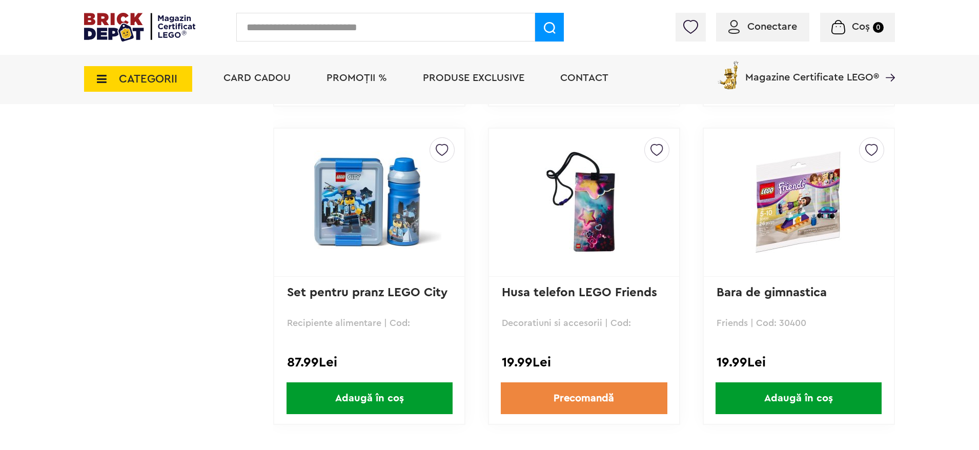
scroll to position [2152, 0]
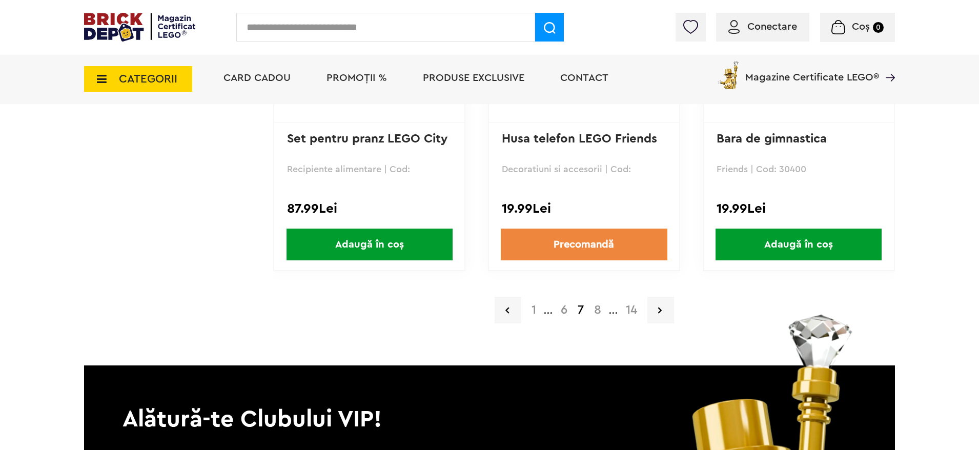
click at [597, 307] on a=4%2B&order=1&page=8"] "8" at bounding box center [597, 310] width 17 height 12
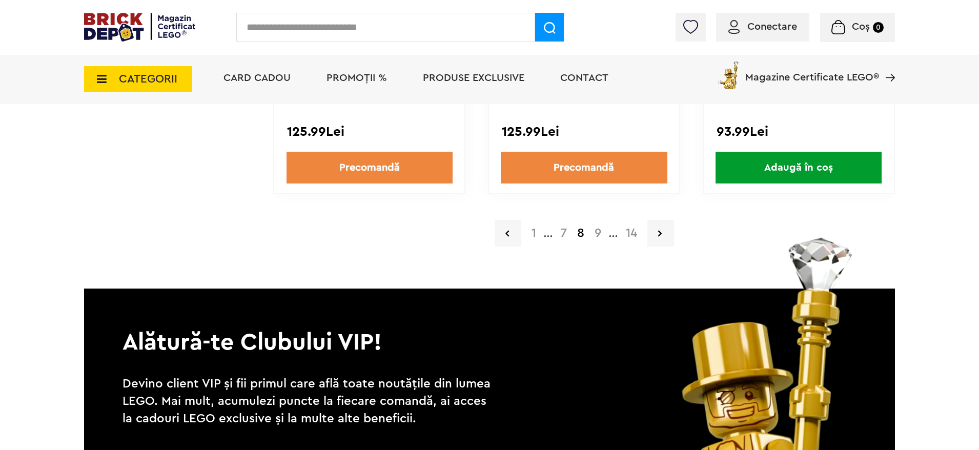
scroll to position [2305, 0]
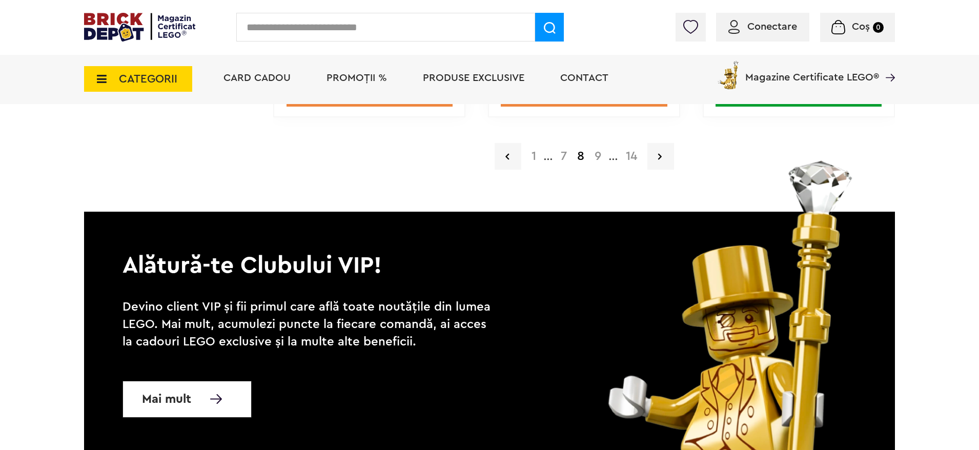
click at [601, 158] on a=4%2B&order=1&page=9"] "9" at bounding box center [597, 156] width 17 height 12
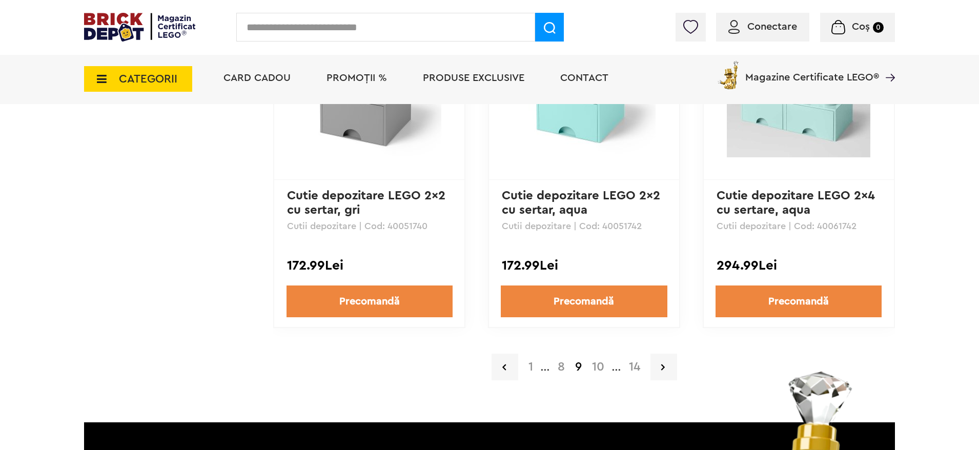
scroll to position [2229, 0]
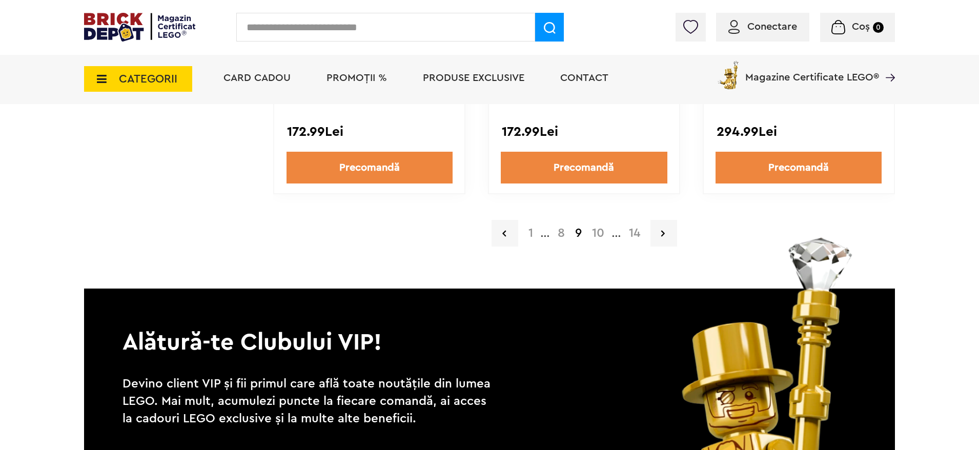
click at [592, 234] on a=4%2B&order=1&page=10"] "10" at bounding box center [598, 233] width 23 height 12
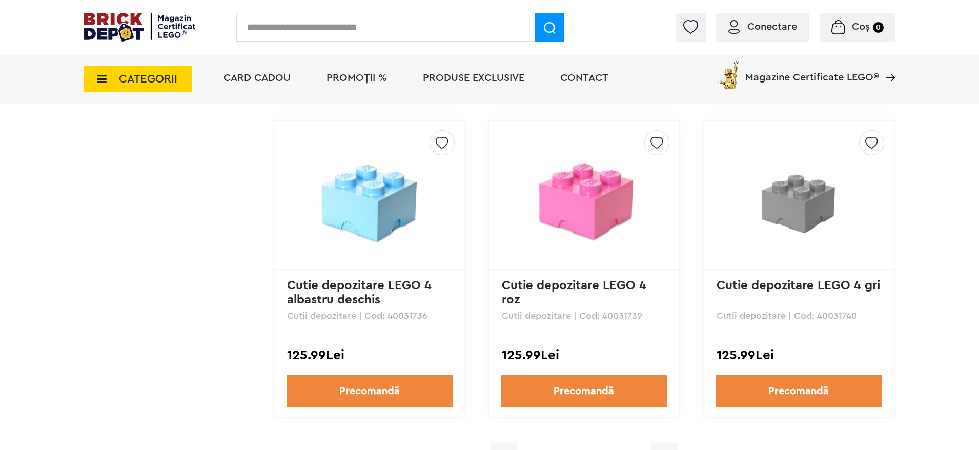
scroll to position [2152, 0]
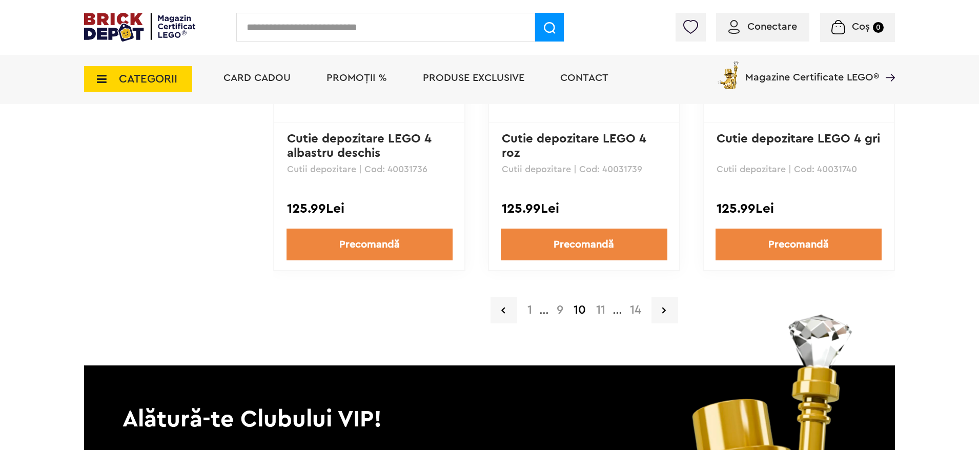
click at [608, 308] on a=4%2B&order=1&page=11"] "11" at bounding box center [600, 310] width 19 height 12
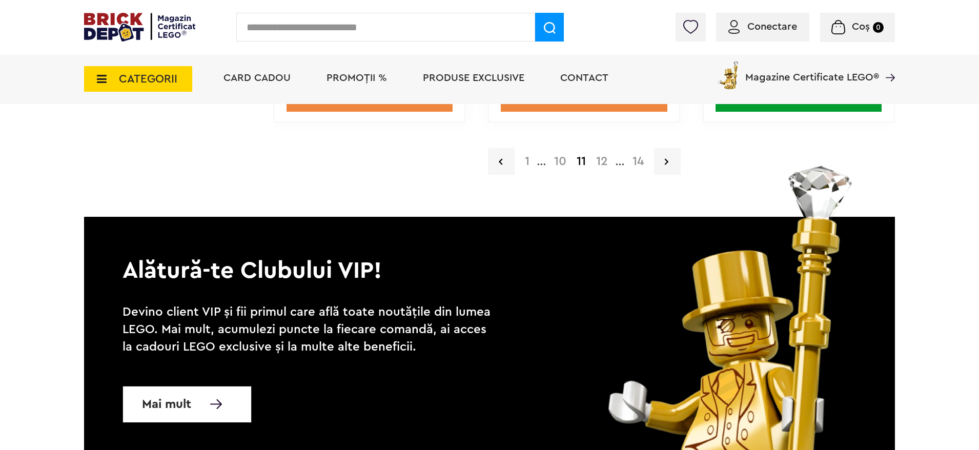
scroll to position [2152, 0]
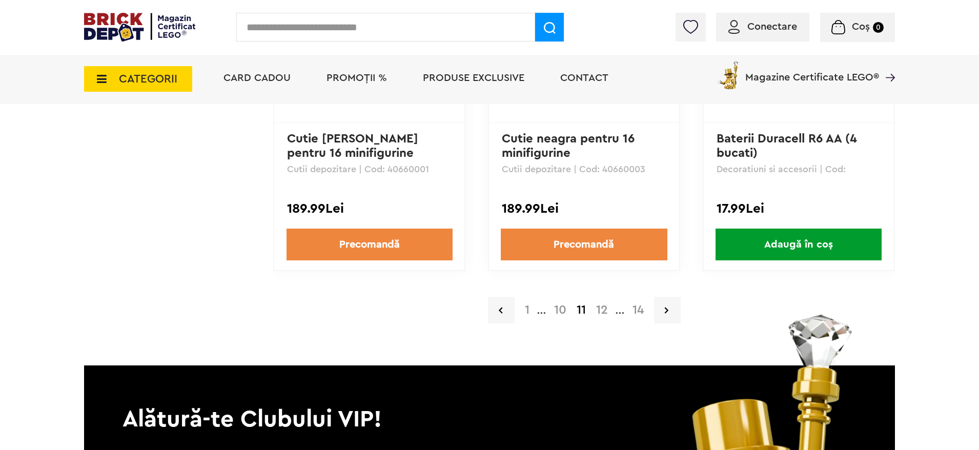
click at [606, 316] on a=4%2B&order=1&page=12"] "12" at bounding box center [602, 310] width 22 height 12
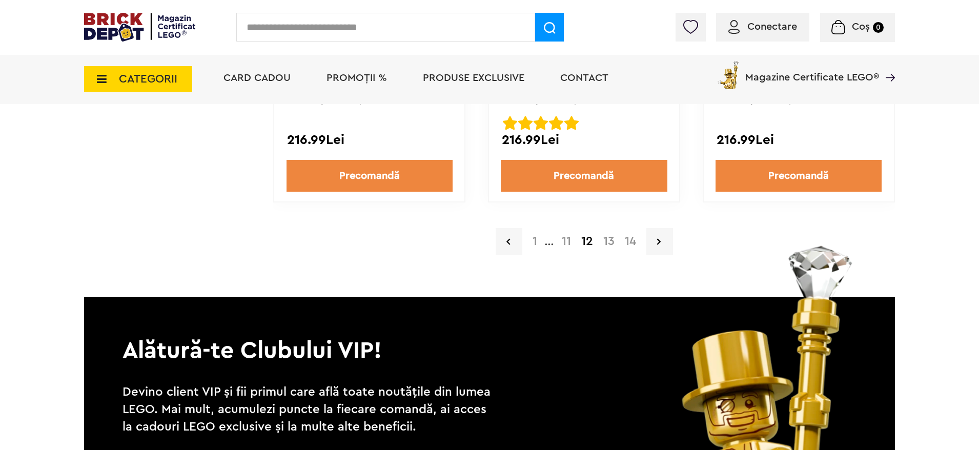
scroll to position [2152, 0]
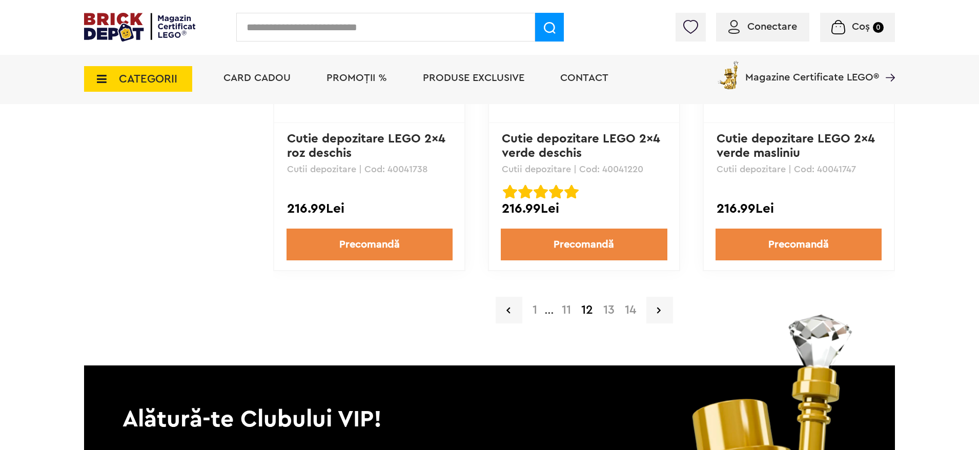
click at [606, 305] on a=4%2B&order=1&page=13"] "13" at bounding box center [609, 310] width 22 height 12
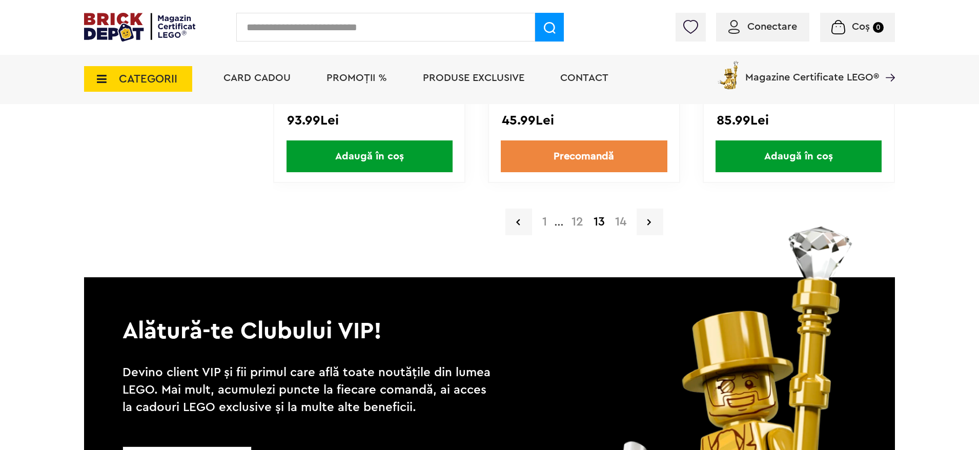
scroll to position [2254, 0]
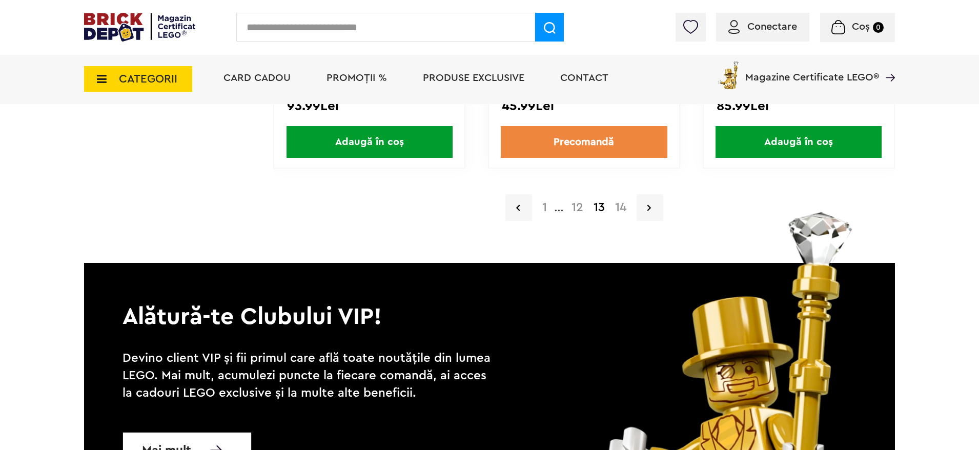
click at [623, 208] on a=4%2B&order=1&page=14"] "14" at bounding box center [621, 207] width 22 height 12
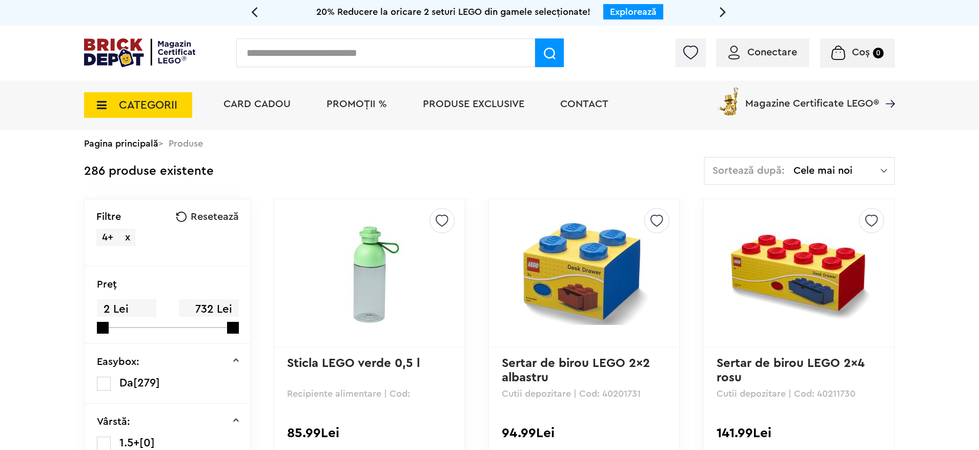
click at [139, 39] on img at bounding box center [139, 52] width 111 height 29
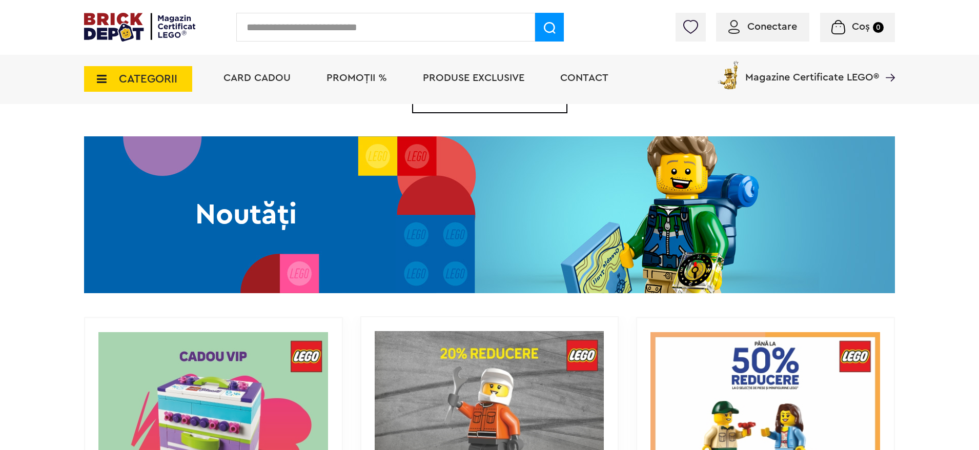
scroll to position [615, 0]
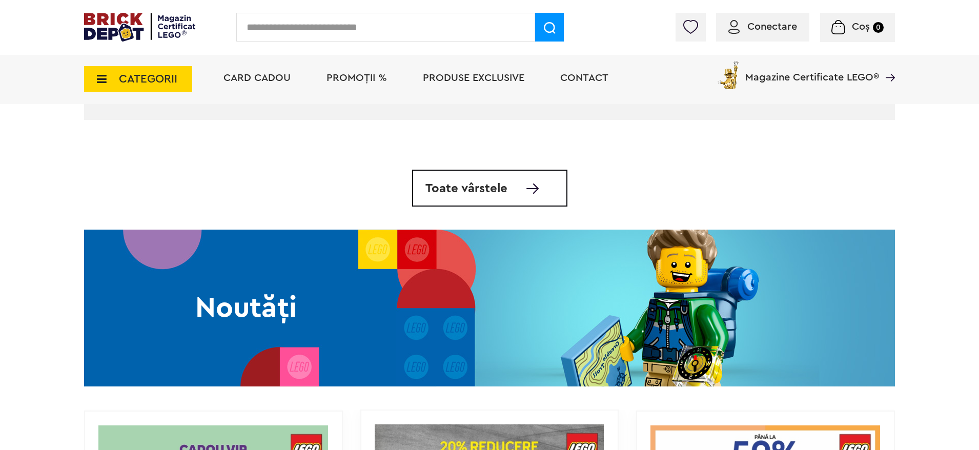
click at [376, 282] on div "Noutăți" at bounding box center [246, 308] width 324 height 157
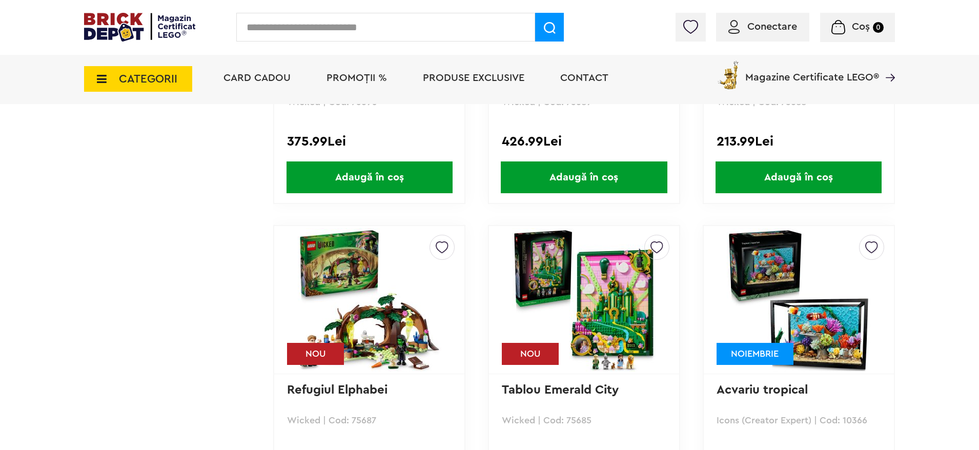
scroll to position [3612, 0]
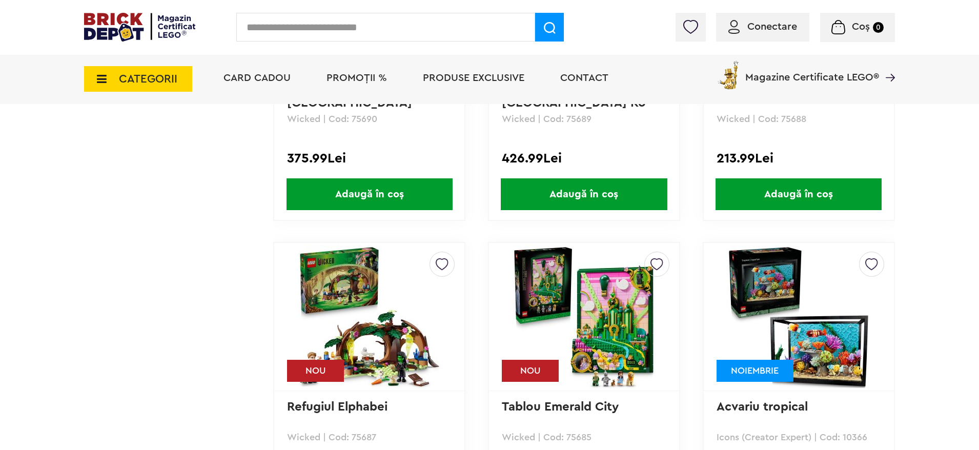
click at [801, 333] on img at bounding box center [797, 316] width 143 height 143
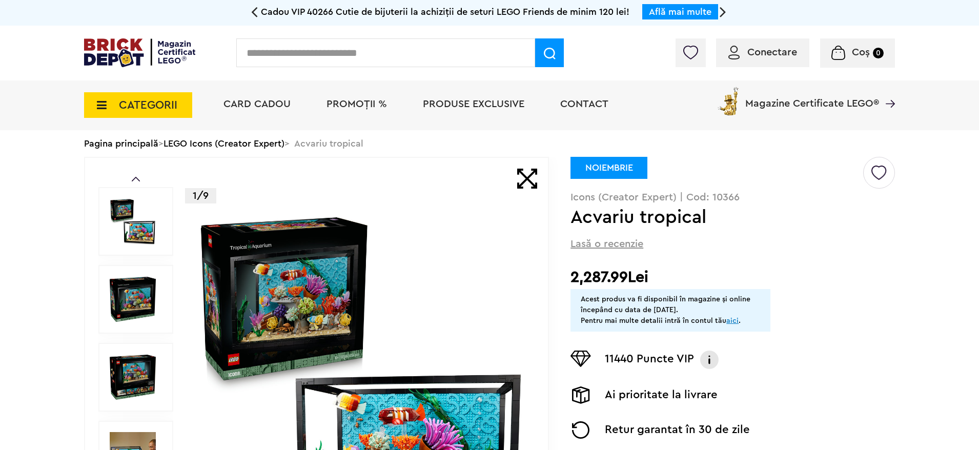
click at [321, 305] on img at bounding box center [361, 377] width 330 height 330
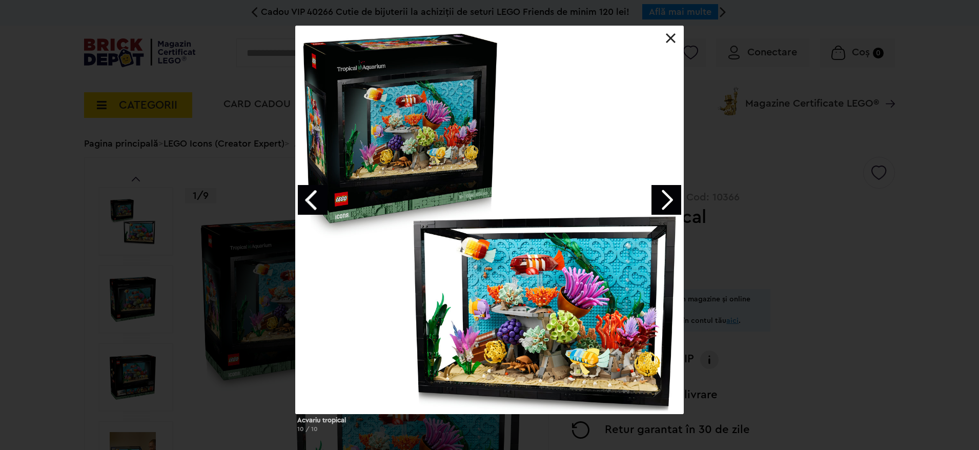
click at [665, 199] on link "Next image" at bounding box center [666, 200] width 30 height 30
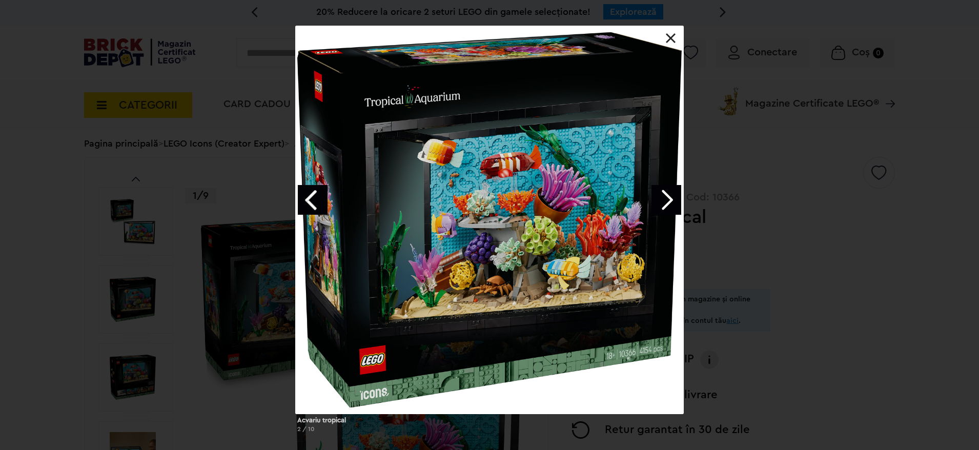
click at [665, 199] on link "Next image" at bounding box center [666, 200] width 30 height 30
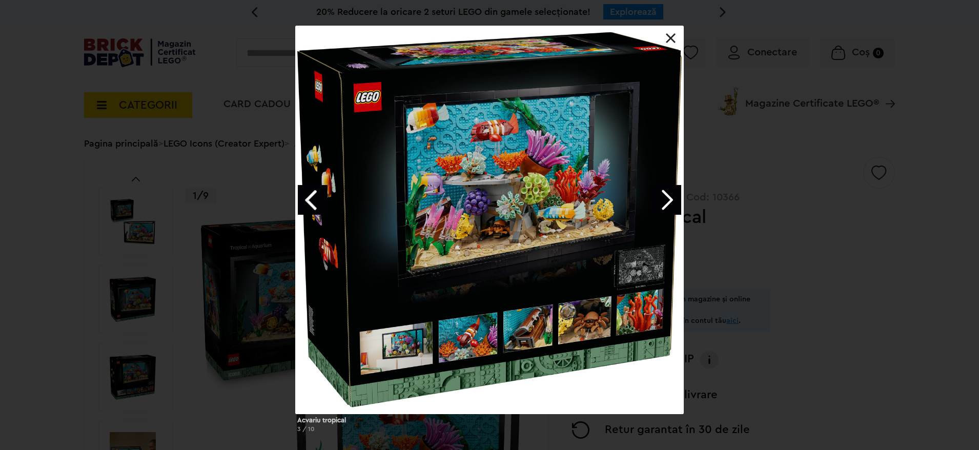
click at [665, 199] on link "Next image" at bounding box center [666, 200] width 30 height 30
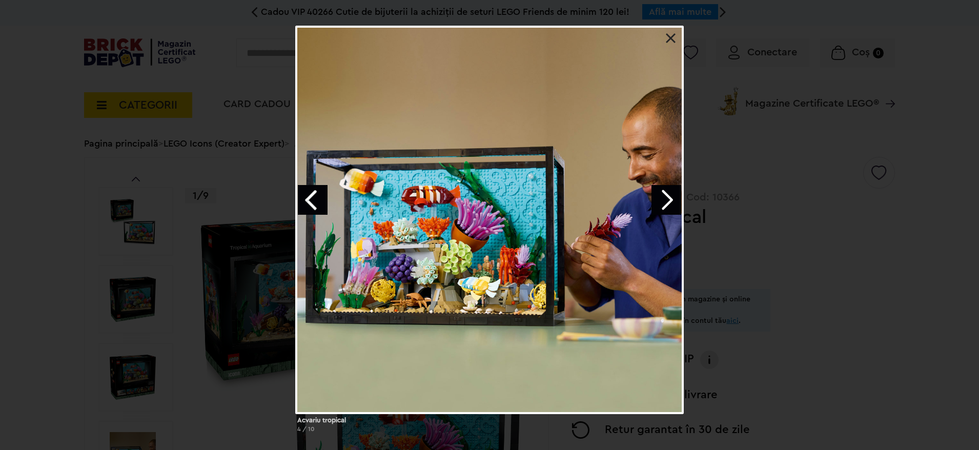
click at [664, 200] on link "Next image" at bounding box center [666, 200] width 30 height 30
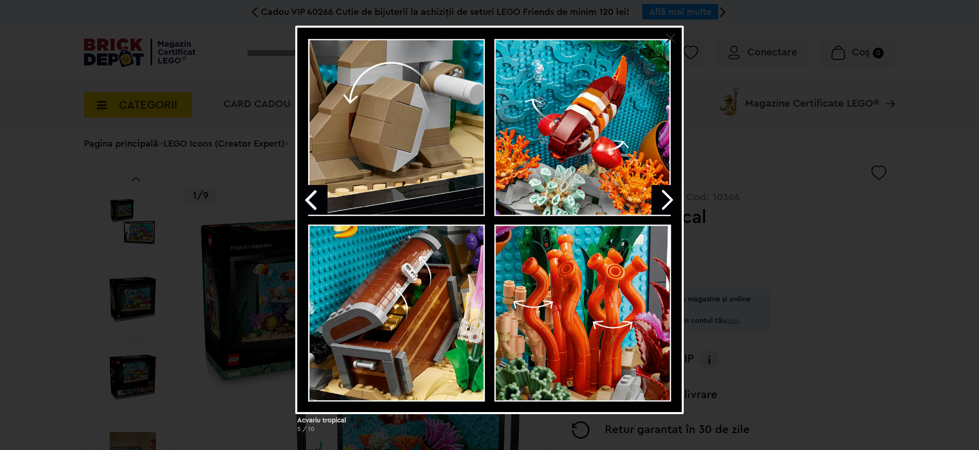
click at [664, 200] on link "Next image" at bounding box center [666, 200] width 30 height 30
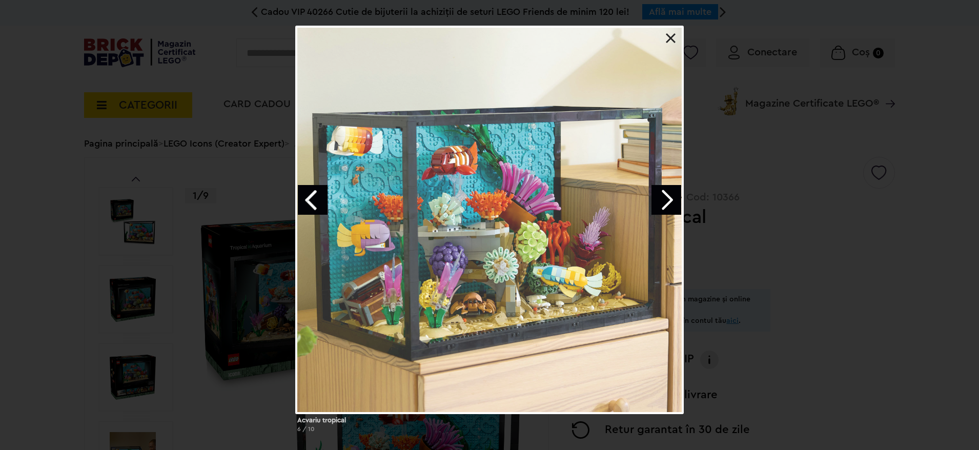
click at [664, 200] on link "Next image" at bounding box center [666, 200] width 30 height 30
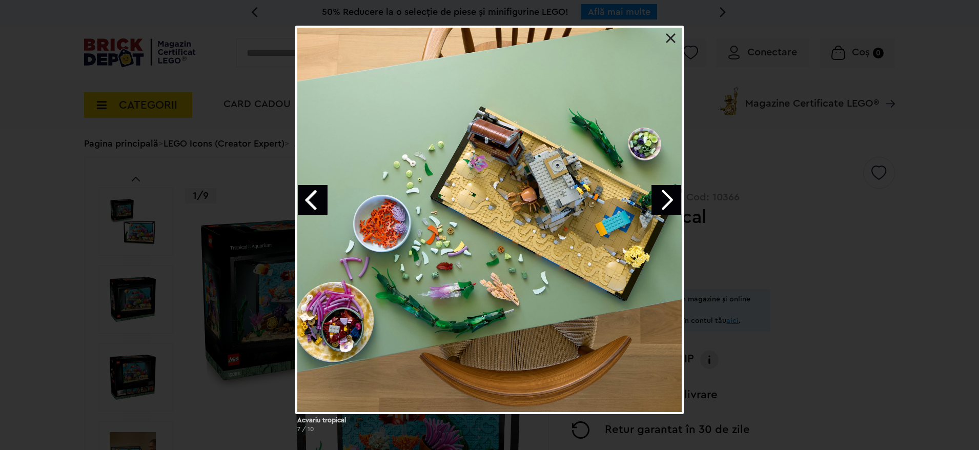
click at [664, 200] on link "Next image" at bounding box center [666, 200] width 30 height 30
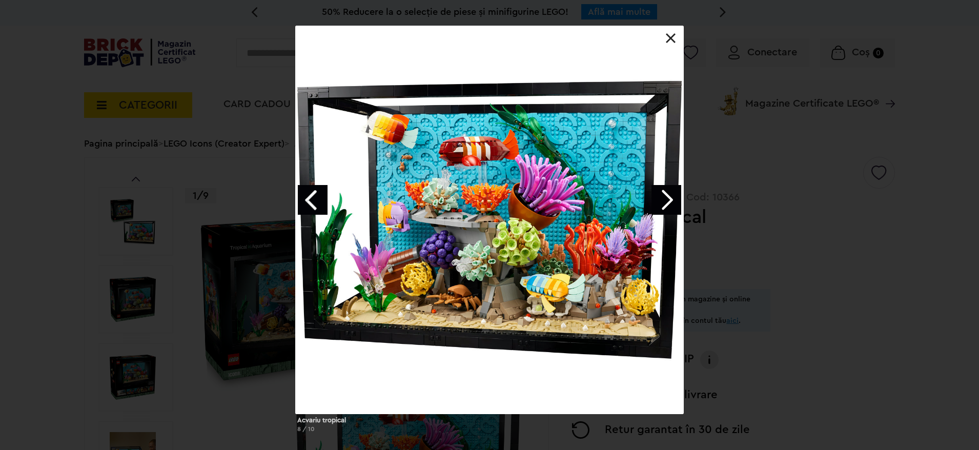
click at [664, 200] on link "Next image" at bounding box center [666, 200] width 30 height 30
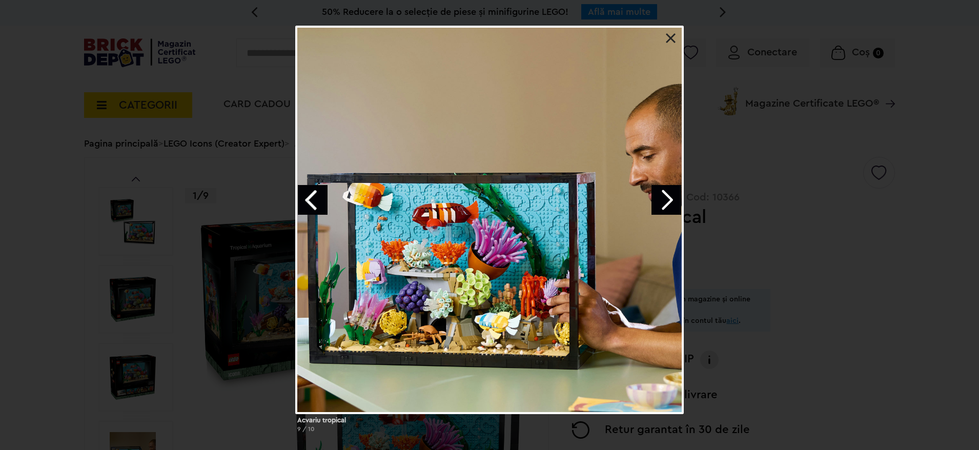
click at [672, 37] on link at bounding box center [670, 38] width 10 height 10
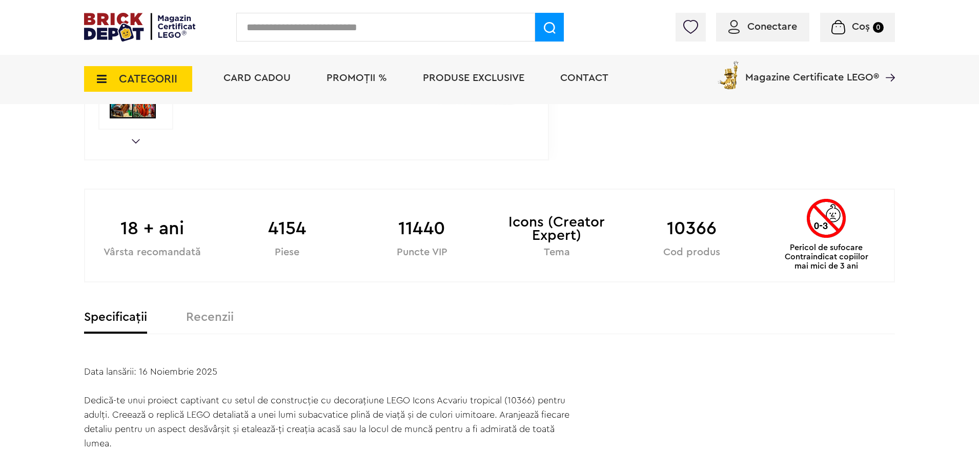
scroll to position [461, 0]
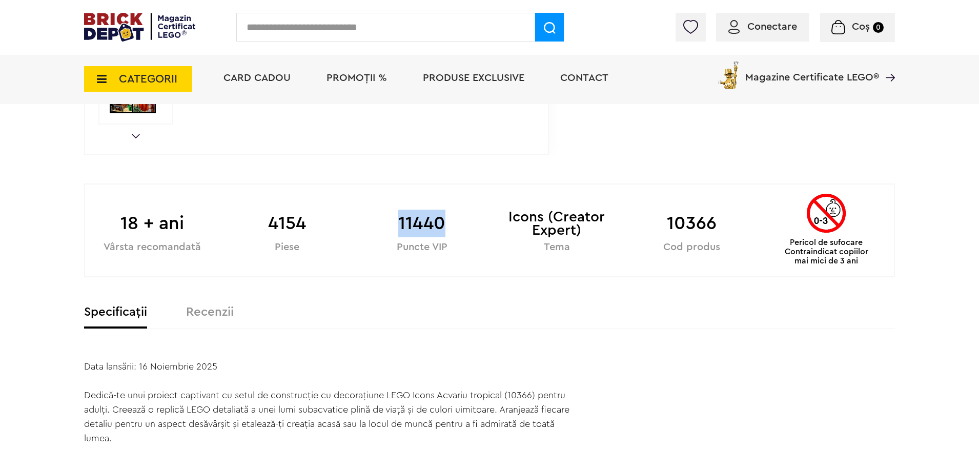
drag, startPoint x: 400, startPoint y: 219, endPoint x: 467, endPoint y: 227, distance: 68.1
click at [467, 227] on b "11440" at bounding box center [422, 224] width 135 height 28
click at [147, 80] on span "CATEGORII" at bounding box center [148, 78] width 58 height 11
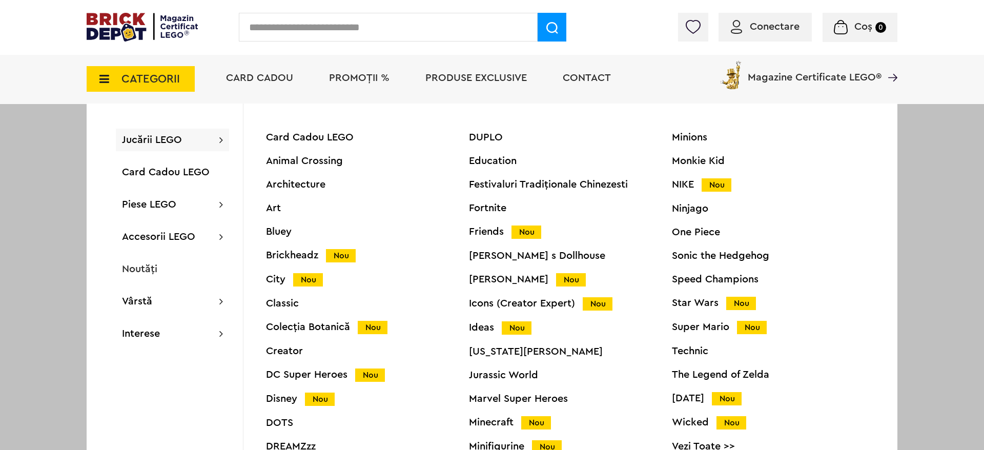
click at [489, 329] on div "Ideas Nou" at bounding box center [570, 327] width 203 height 11
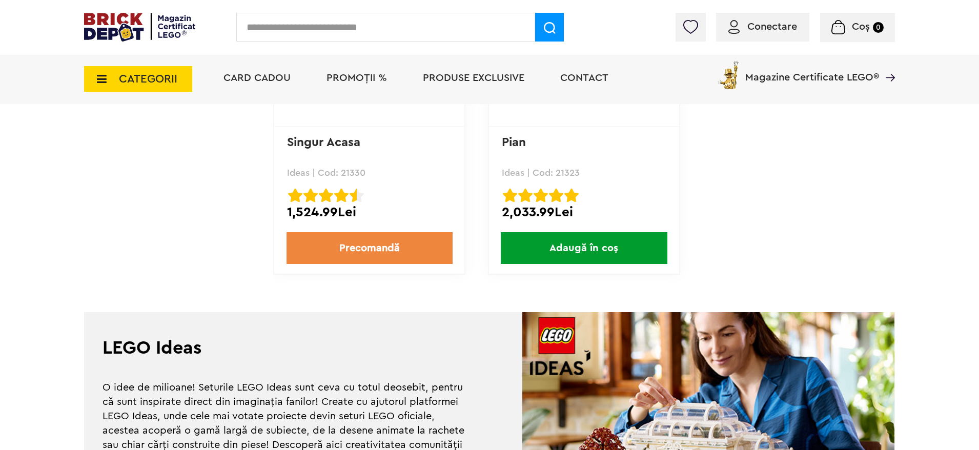
scroll to position [2946, 0]
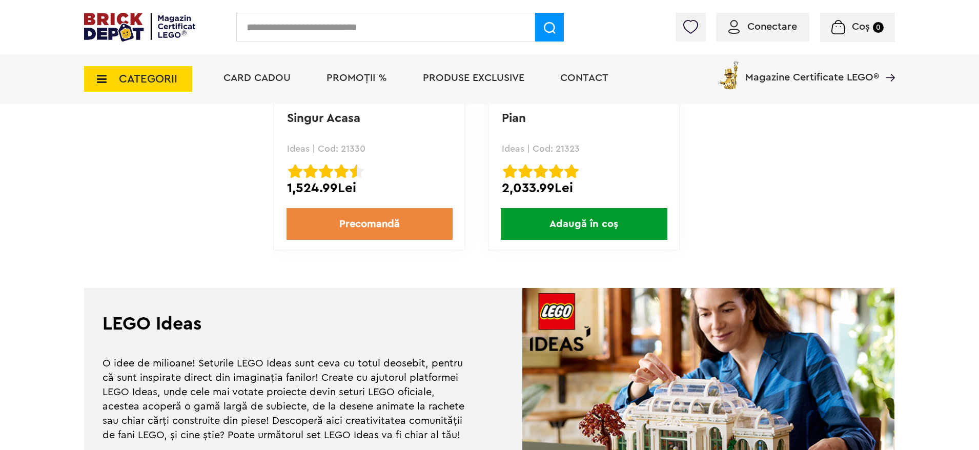
drag, startPoint x: 146, startPoint y: 27, endPoint x: 280, endPoint y: 32, distance: 134.3
click at [146, 28] on img at bounding box center [139, 27] width 111 height 29
